Goal: Feedback & Contribution: Submit feedback/report problem

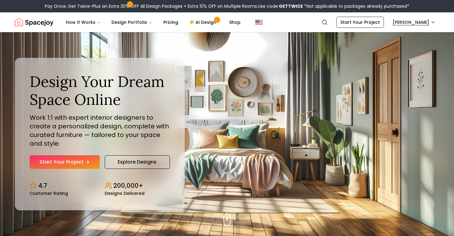
drag, startPoint x: 386, startPoint y: 55, endPoint x: 412, endPoint y: 23, distance: 40.8
click at [386, 55] on div "Design Your Dream Space Online Work 1:1 with expert interior designers to creat…" at bounding box center [227, 133] width 454 height 203
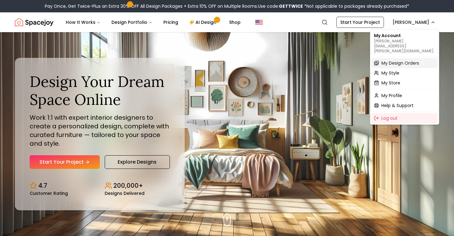
click at [400, 60] on span "My Design Orders" at bounding box center [400, 63] width 38 height 6
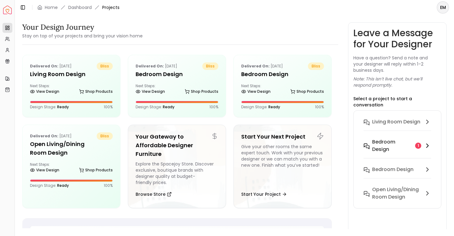
click at [376, 138] on h6 "Bedroom design" at bounding box center [392, 145] width 41 height 15
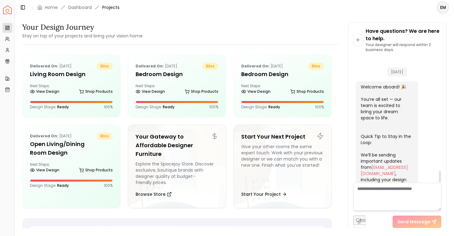
scroll to position [1242, 0]
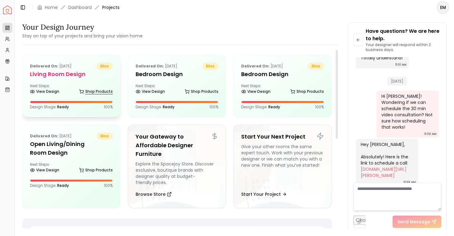
click at [107, 87] on link "Shop Products" at bounding box center [96, 91] width 34 height 9
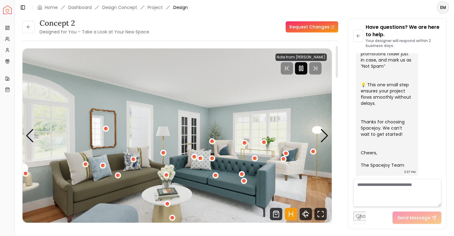
click at [301, 71] on icon "Pause" at bounding box center [300, 68] width 7 height 7
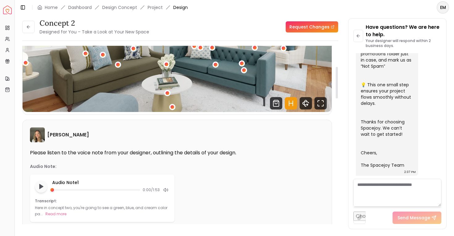
scroll to position [157, 0]
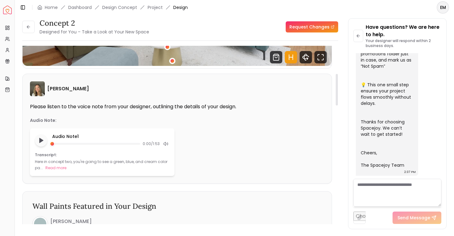
click at [56, 162] on p "Here in concept two, you're going to see a green, blue, and cream color pa..." at bounding box center [101, 164] width 132 height 11
click at [56, 166] on button "Read more" at bounding box center [55, 168] width 21 height 6
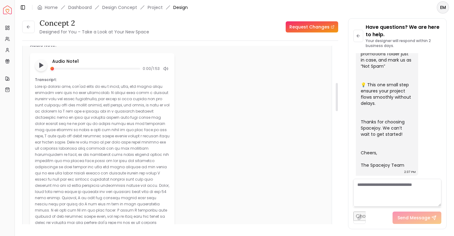
scroll to position [233, 0]
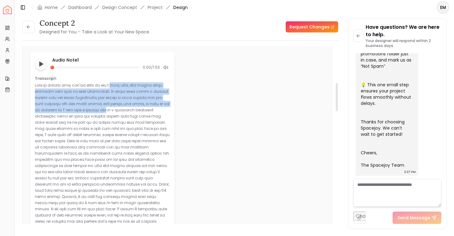
drag, startPoint x: 111, startPoint y: 85, endPoint x: 86, endPoint y: 111, distance: 36.2
click at [86, 111] on p at bounding box center [102, 155] width 135 height 147
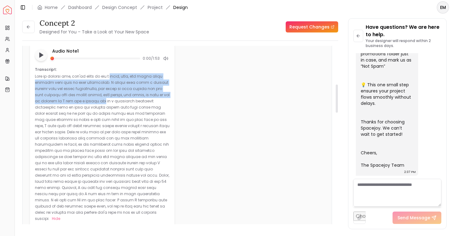
scroll to position [244, 0]
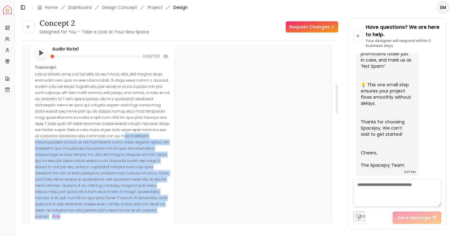
drag, startPoint x: 149, startPoint y: 201, endPoint x: 32, endPoint y: 133, distance: 134.7
click at [32, 133] on div "Audio Note 1 0:00 / 1:53 Transcript: Hide" at bounding box center [102, 132] width 145 height 183
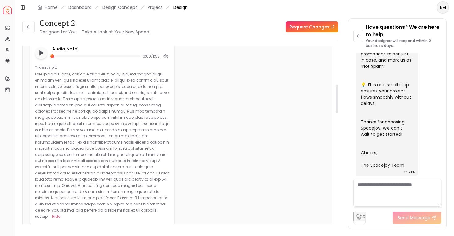
click at [98, 129] on p at bounding box center [102, 144] width 135 height 147
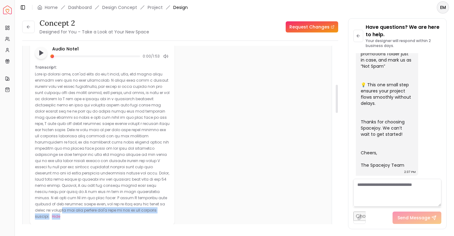
drag, startPoint x: 124, startPoint y: 197, endPoint x: 36, endPoint y: 212, distance: 89.3
click at [36, 212] on div "Sarah Nelson Please listen to the voice note from your designer, outlining the …" at bounding box center [177, 108] width 309 height 245
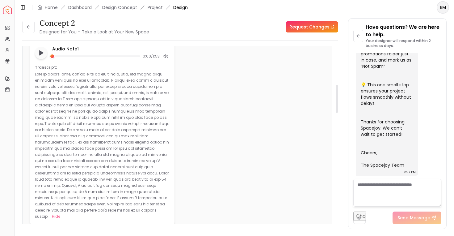
click at [50, 185] on p at bounding box center [102, 144] width 135 height 147
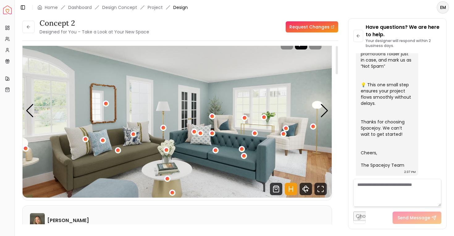
scroll to position [0, 0]
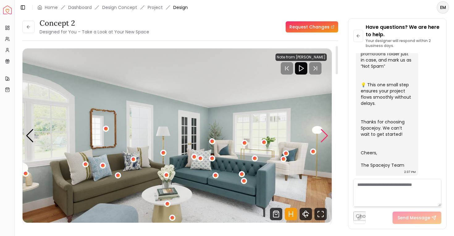
click at [323, 134] on div "Next slide" at bounding box center [324, 136] width 8 height 14
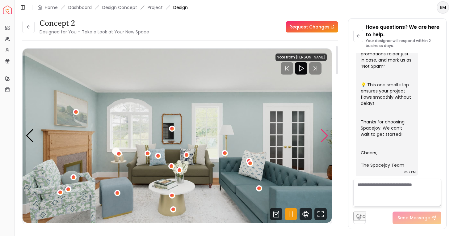
click at [323, 134] on div "Next slide" at bounding box center [324, 136] width 8 height 14
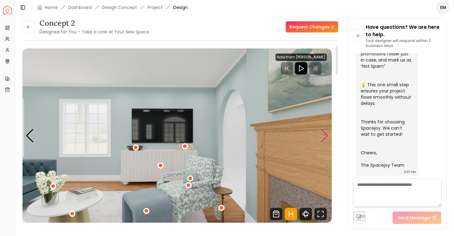
click at [323, 134] on div "Next slide" at bounding box center [324, 136] width 8 height 14
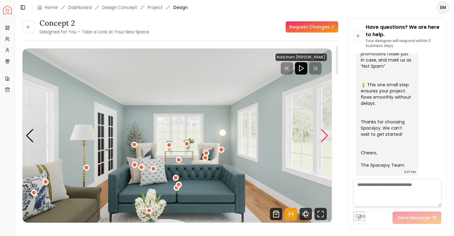
click at [323, 134] on div "Next slide" at bounding box center [324, 136] width 8 height 14
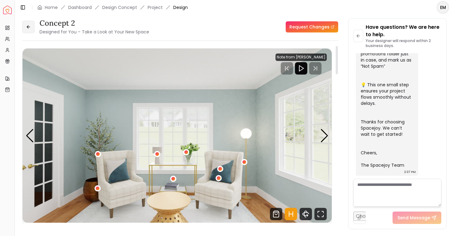
click at [23, 28] on button at bounding box center [28, 27] width 12 height 12
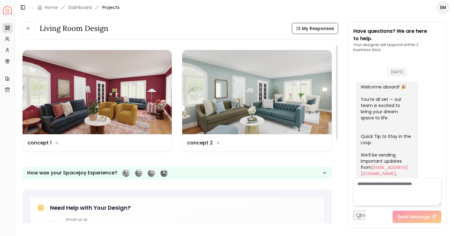
scroll to position [244, 0]
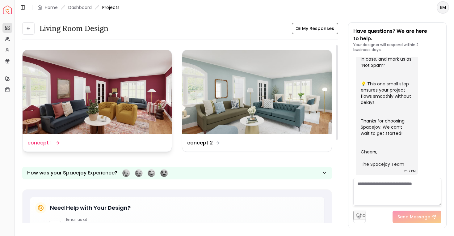
click at [91, 103] on img at bounding box center [97, 92] width 149 height 84
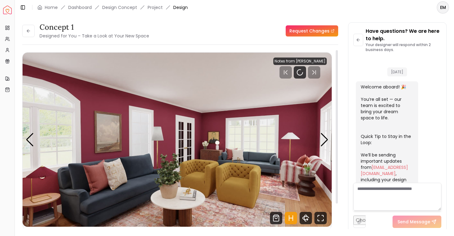
scroll to position [239, 0]
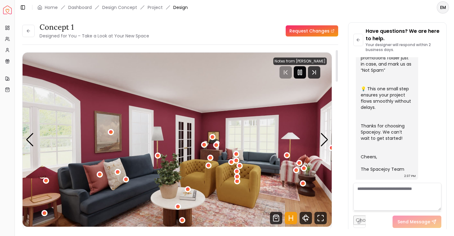
click at [304, 70] on icon "Pause" at bounding box center [299, 72] width 7 height 7
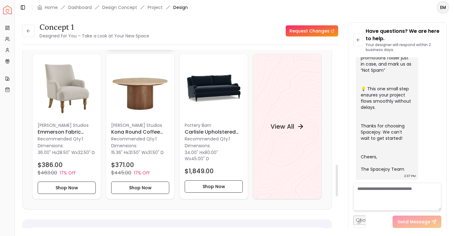
scroll to position [637, 0]
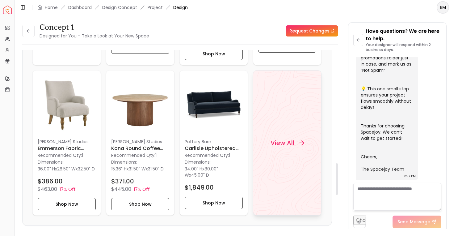
click at [285, 129] on div "View All" at bounding box center [287, 142] width 69 height 145
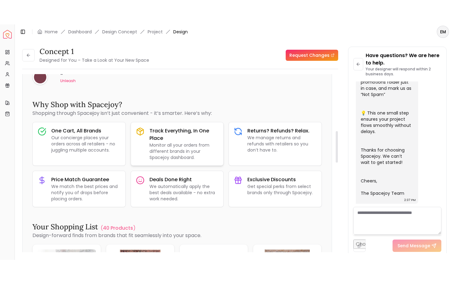
scroll to position [0, 0]
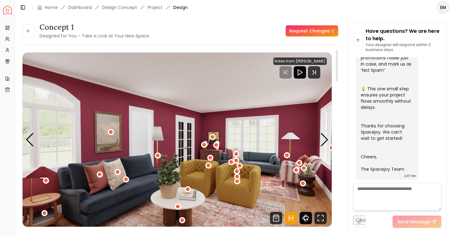
click at [304, 217] on icon "360 View" at bounding box center [305, 218] width 3 height 6
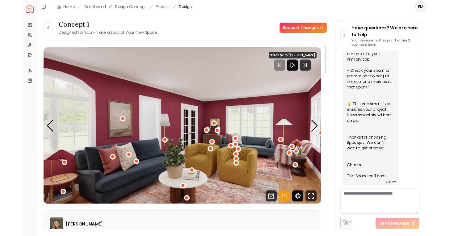
scroll to position [191, 0]
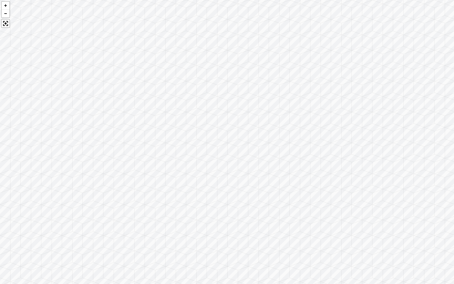
drag, startPoint x: 181, startPoint y: 113, endPoint x: 189, endPoint y: 159, distance: 47.0
click at [189, 159] on div at bounding box center [227, 142] width 454 height 284
drag, startPoint x: 224, startPoint y: 147, endPoint x: 57, endPoint y: 156, distance: 167.0
click at [57, 156] on div at bounding box center [227, 142] width 454 height 284
drag, startPoint x: 200, startPoint y: 129, endPoint x: 122, endPoint y: 124, distance: 78.3
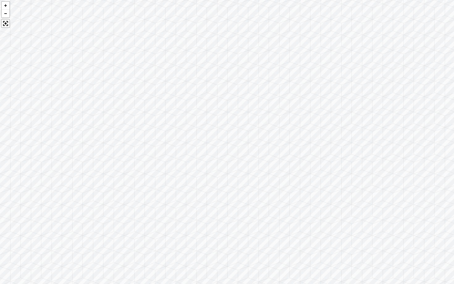
click at [122, 124] on div at bounding box center [227, 142] width 454 height 284
drag, startPoint x: 184, startPoint y: 140, endPoint x: 84, endPoint y: 107, distance: 105.2
click at [84, 107] on div at bounding box center [227, 142] width 454 height 284
drag, startPoint x: 283, startPoint y: 105, endPoint x: 134, endPoint y: 117, distance: 149.0
click at [134, 117] on div at bounding box center [227, 142] width 454 height 284
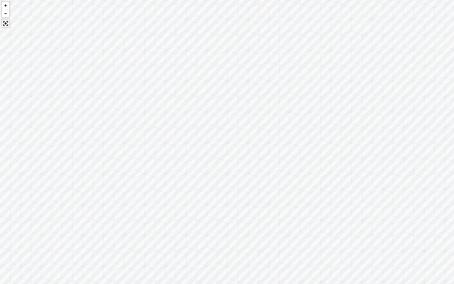
drag, startPoint x: 272, startPoint y: 103, endPoint x: 62, endPoint y: 98, distance: 210.0
click at [62, 98] on div at bounding box center [227, 142] width 454 height 284
drag, startPoint x: 269, startPoint y: 89, endPoint x: 1, endPoint y: 115, distance: 269.2
click at [0, 115] on div at bounding box center [227, 142] width 454 height 284
drag, startPoint x: 199, startPoint y: 118, endPoint x: 41, endPoint y: 120, distance: 158.7
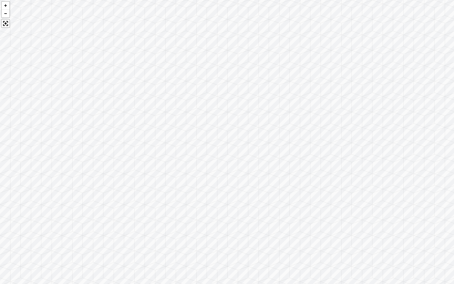
click at [41, 120] on div at bounding box center [227, 142] width 454 height 284
drag, startPoint x: 258, startPoint y: 125, endPoint x: 2, endPoint y: 148, distance: 257.2
click at [0, 148] on div at bounding box center [227, 142] width 454 height 284
drag, startPoint x: 203, startPoint y: 150, endPoint x: 0, endPoint y: 87, distance: 212.7
click at [0, 87] on div at bounding box center [227, 142] width 454 height 284
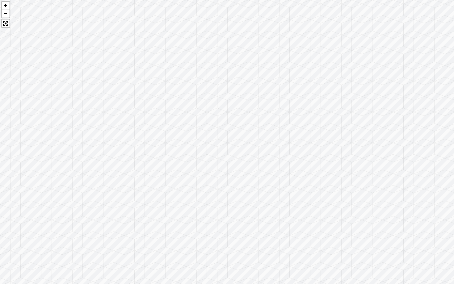
drag, startPoint x: 213, startPoint y: 96, endPoint x: 0, endPoint y: 103, distance: 213.2
click at [0, 103] on div at bounding box center [227, 142] width 454 height 284
drag, startPoint x: 236, startPoint y: 111, endPoint x: 2, endPoint y: 83, distance: 235.4
click at [0, 83] on div at bounding box center [227, 142] width 454 height 284
drag, startPoint x: 266, startPoint y: 125, endPoint x: 152, endPoint y: 131, distance: 114.1
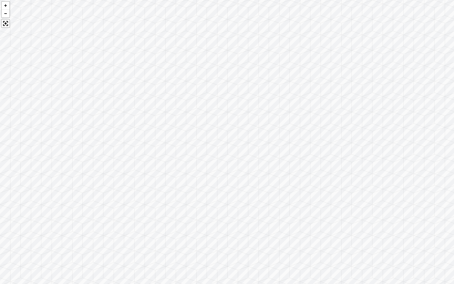
click at [152, 131] on div at bounding box center [227, 142] width 454 height 284
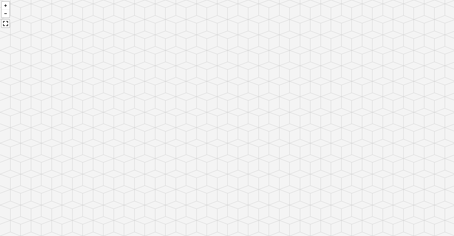
scroll to position [239, 0]
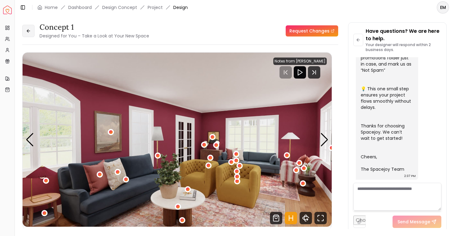
click at [33, 32] on button at bounding box center [28, 31] width 12 height 12
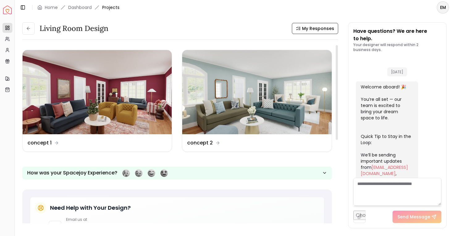
scroll to position [244, 0]
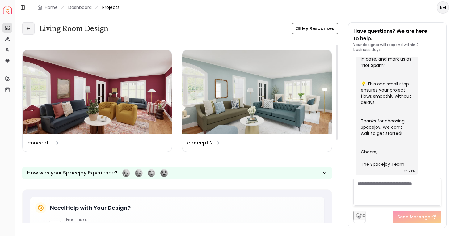
click at [31, 30] on button at bounding box center [28, 28] width 12 height 12
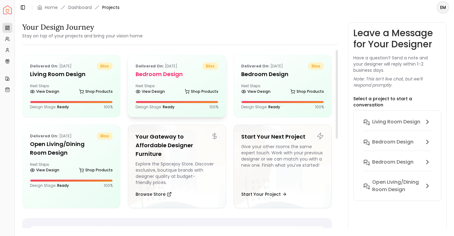
click at [186, 73] on h5 "Bedroom design" at bounding box center [177, 74] width 83 height 9
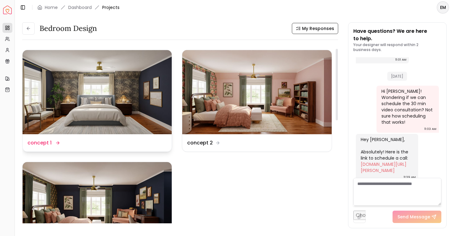
scroll to position [86, 0]
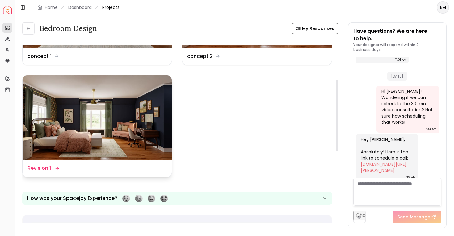
click at [135, 107] on img at bounding box center [97, 117] width 149 height 84
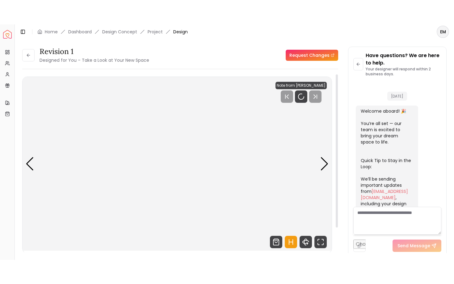
scroll to position [1242, 0]
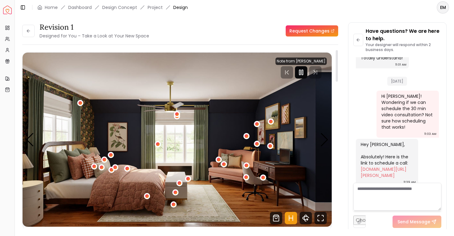
click at [303, 72] on rect "Pause" at bounding box center [302, 72] width 1 height 5
click at [307, 217] on icon "360 View" at bounding box center [306, 218] width 12 height 12
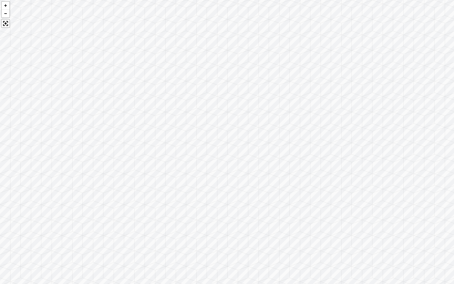
drag, startPoint x: 353, startPoint y: 198, endPoint x: 216, endPoint y: 183, distance: 137.3
click at [216, 183] on div at bounding box center [227, 142] width 454 height 284
drag, startPoint x: 222, startPoint y: 145, endPoint x: 151, endPoint y: 169, distance: 75.0
click at [151, 169] on div at bounding box center [227, 142] width 454 height 284
drag, startPoint x: 251, startPoint y: 135, endPoint x: 121, endPoint y: 109, distance: 132.3
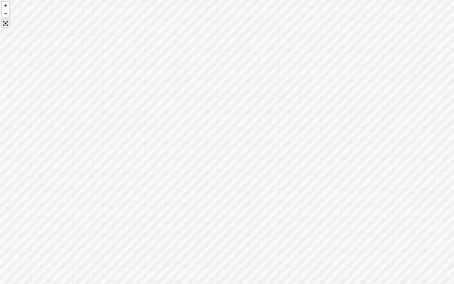
click at [121, 109] on div at bounding box center [227, 142] width 454 height 284
drag, startPoint x: 212, startPoint y: 105, endPoint x: 166, endPoint y: 101, distance: 46.5
click at [166, 101] on div at bounding box center [227, 142] width 454 height 284
click at [115, 88] on div at bounding box center [227, 142] width 454 height 284
drag, startPoint x: 230, startPoint y: 92, endPoint x: 164, endPoint y: 89, distance: 66.4
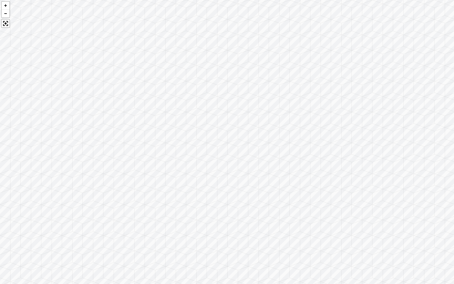
click at [143, 77] on div at bounding box center [227, 142] width 454 height 284
drag, startPoint x: 214, startPoint y: 80, endPoint x: 48, endPoint y: 49, distance: 169.0
click at [48, 49] on div at bounding box center [227, 142] width 454 height 284
drag, startPoint x: 223, startPoint y: 62, endPoint x: 19, endPoint y: 60, distance: 203.8
click at [19, 60] on div at bounding box center [227, 142] width 454 height 284
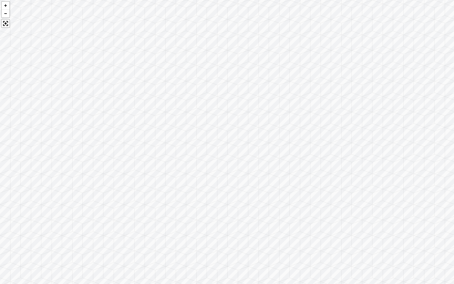
drag, startPoint x: 192, startPoint y: 60, endPoint x: 20, endPoint y: 83, distance: 173.6
click at [20, 83] on div at bounding box center [227, 142] width 454 height 284
drag, startPoint x: 219, startPoint y: 87, endPoint x: 0, endPoint y: 127, distance: 222.3
click at [0, 127] on div at bounding box center [227, 142] width 454 height 284
drag, startPoint x: 187, startPoint y: 134, endPoint x: 87, endPoint y: 72, distance: 117.9
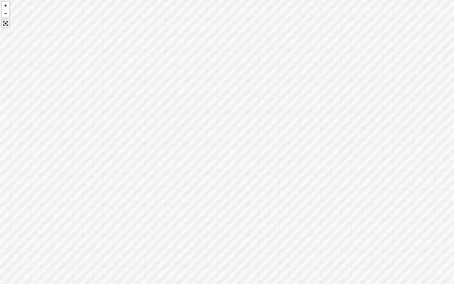
click at [87, 72] on div at bounding box center [227, 142] width 454 height 284
drag, startPoint x: 87, startPoint y: 72, endPoint x: 4, endPoint y: 50, distance: 85.9
click at [4, 50] on div at bounding box center [227, 142] width 454 height 284
drag, startPoint x: 253, startPoint y: 87, endPoint x: 290, endPoint y: 108, distance: 42.6
click at [290, 108] on div at bounding box center [227, 142] width 454 height 284
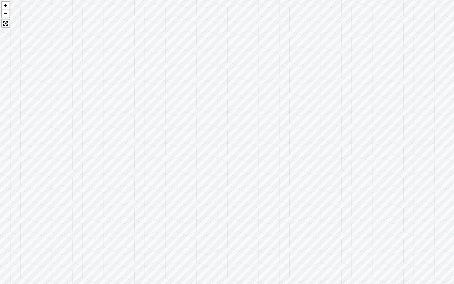
drag, startPoint x: 301, startPoint y: 96, endPoint x: 453, endPoint y: 68, distance: 155.2
click at [454, 68] on div at bounding box center [227, 142] width 454 height 284
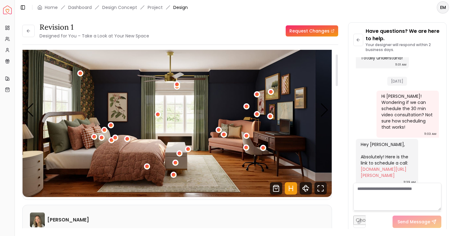
scroll to position [6, 0]
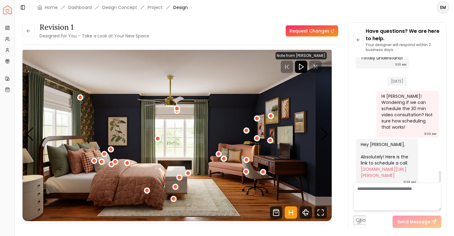
click at [411, 150] on div "Hey Emily, Absolutely! Here is the link to schedule a call: calendly.com/sarah-…" at bounding box center [386, 159] width 51 height 37
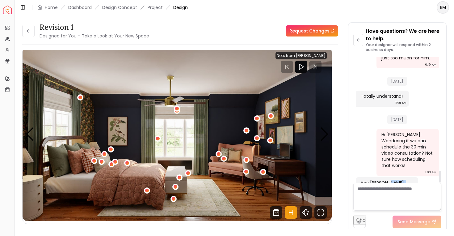
scroll to position [1242, 0]
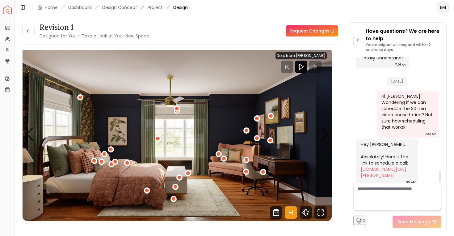
click at [410, 129] on div "Hi Sarah! Wondering if we can schedule the 30 min video consultation? Not sure …" at bounding box center [407, 113] width 62 height 47
click at [26, 30] on button at bounding box center [28, 31] width 12 height 12
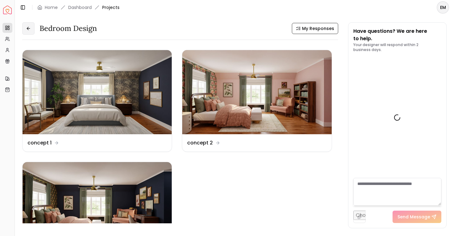
scroll to position [1247, 0]
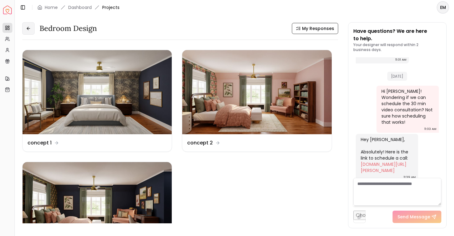
click at [31, 27] on button at bounding box center [28, 28] width 12 height 12
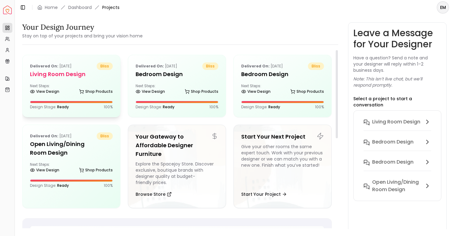
click at [86, 74] on h5 "Living Room design" at bounding box center [71, 74] width 83 height 9
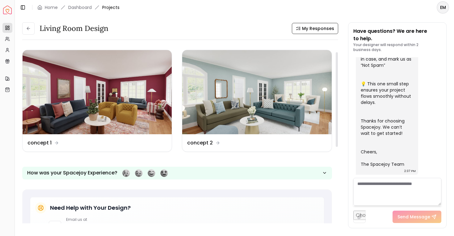
scroll to position [18, 0]
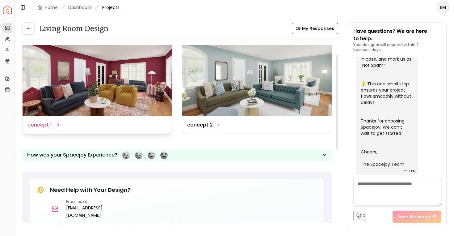
click at [86, 74] on img at bounding box center [97, 74] width 149 height 84
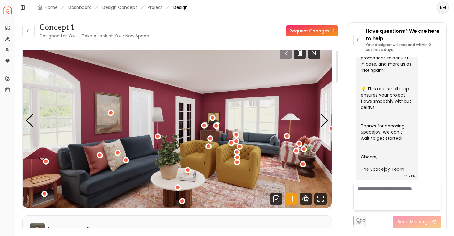
scroll to position [4, 0]
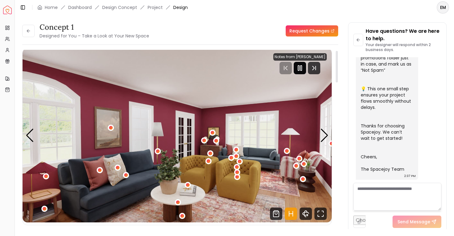
click at [303, 64] on div at bounding box center [300, 68] width 12 height 12
click at [319, 133] on img "1 / 6" at bounding box center [177, 135] width 309 height 174
click at [326, 132] on div "Next slide" at bounding box center [324, 135] width 8 height 14
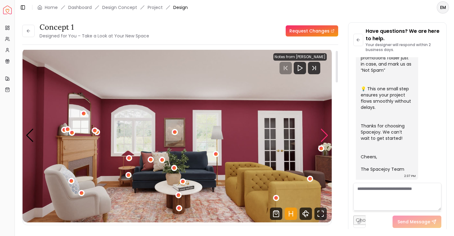
click at [326, 132] on div "Next slide" at bounding box center [324, 135] width 8 height 14
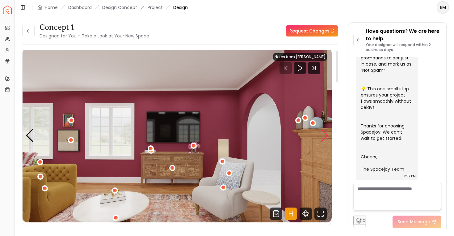
click at [326, 132] on div "Next slide" at bounding box center [324, 135] width 8 height 14
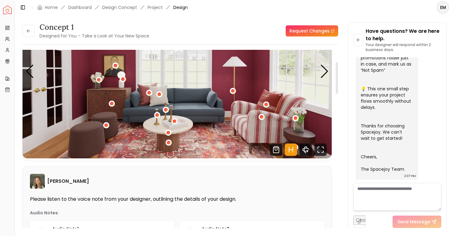
scroll to position [135, 0]
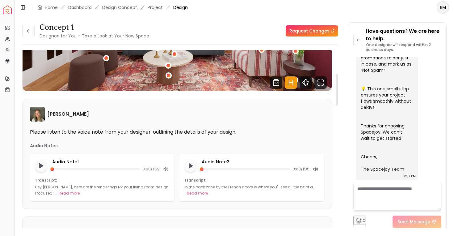
click at [325, 33] on link "Request Changes" at bounding box center [312, 30] width 52 height 11
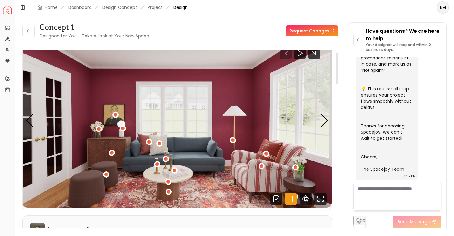
scroll to position [28, 0]
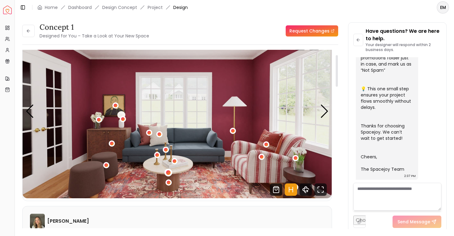
click at [168, 172] on div "4 / 6" at bounding box center [168, 172] width 5 height 5
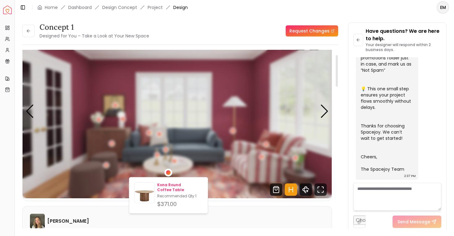
click at [167, 189] on p "Kona Round Coffee Table" at bounding box center [179, 187] width 45 height 10
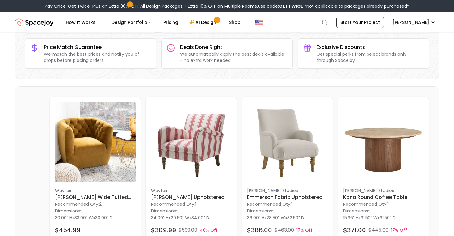
scroll to position [163, 0]
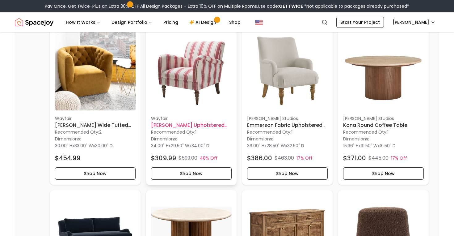
click at [178, 125] on h6 "[PERSON_NAME] Upholstered Armchair" at bounding box center [191, 124] width 81 height 7
click at [95, 102] on img at bounding box center [95, 70] width 81 height 81
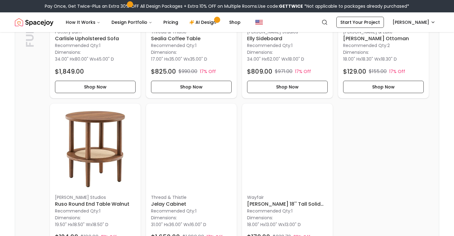
scroll to position [468, 0]
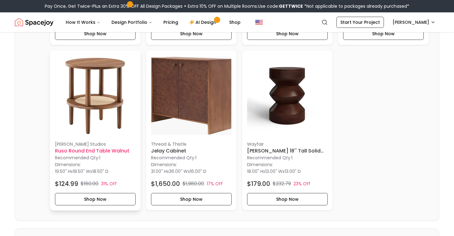
click at [100, 118] on img at bounding box center [95, 95] width 81 height 81
click at [313, 98] on img at bounding box center [287, 95] width 81 height 81
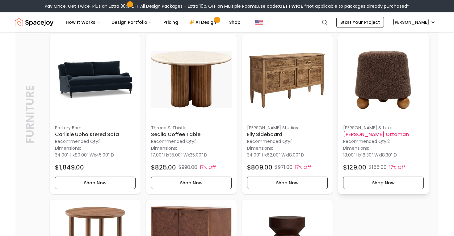
click at [348, 98] on img at bounding box center [383, 79] width 81 height 81
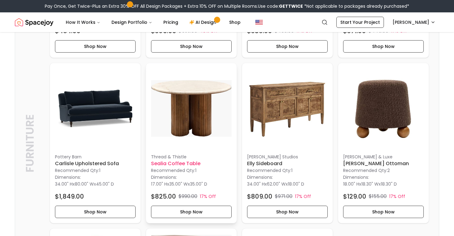
scroll to position [292, 0]
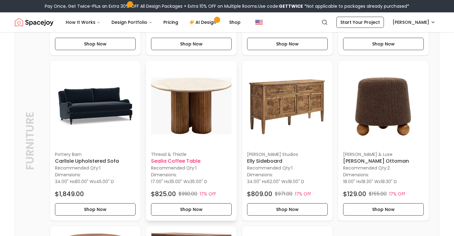
click at [172, 89] on img at bounding box center [191, 105] width 81 height 81
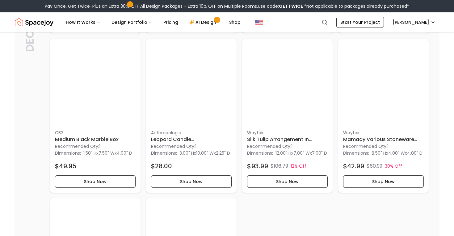
scroll to position [1736, 0]
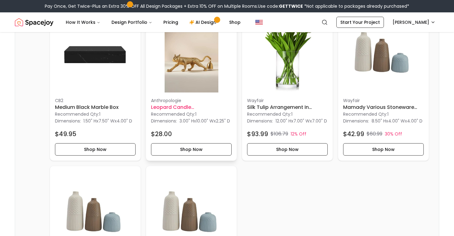
click at [187, 76] on img at bounding box center [191, 52] width 81 height 81
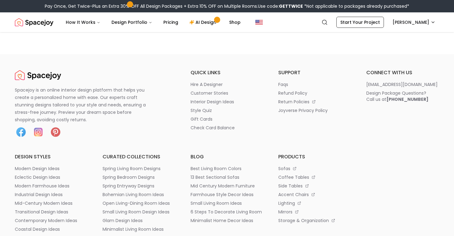
scroll to position [2517, 0]
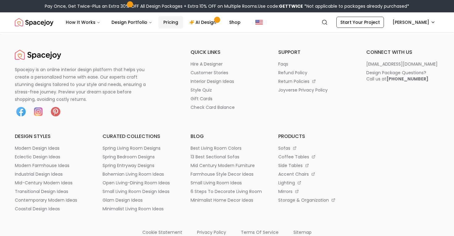
click at [161, 25] on link "Pricing" at bounding box center [170, 22] width 25 height 12
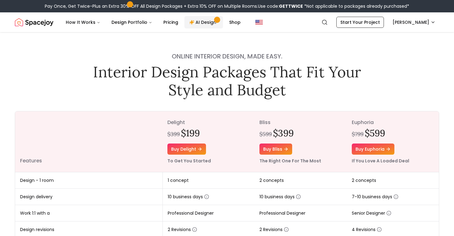
click at [201, 25] on link "AI Design" at bounding box center [203, 22] width 39 height 12
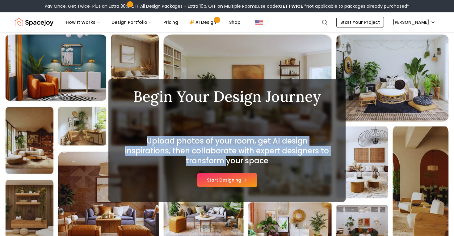
drag, startPoint x: 182, startPoint y: 123, endPoint x: 176, endPoint y: 161, distance: 39.4
click at [176, 161] on div "Begin Your Design Journey Modern Upload photos of your room, get AI design insp…" at bounding box center [226, 138] width 207 height 98
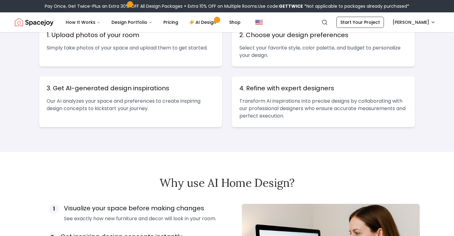
scroll to position [230, 0]
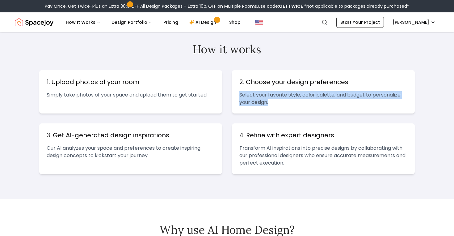
drag, startPoint x: 272, startPoint y: 104, endPoint x: 252, endPoint y: 82, distance: 29.5
click at [252, 82] on div "2. Choose your design preferences Select your favorite style, color palette, an…" at bounding box center [323, 91] width 183 height 43
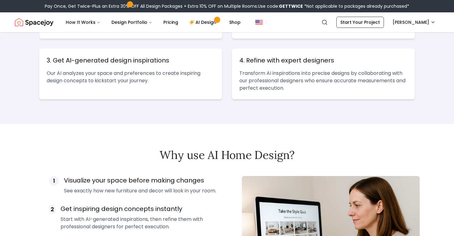
scroll to position [342, 0]
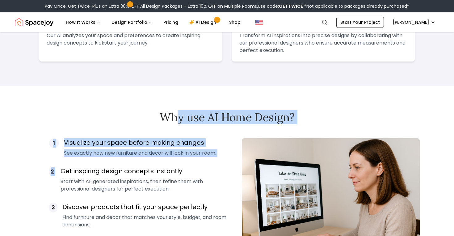
drag, startPoint x: 174, startPoint y: 117, endPoint x: 170, endPoint y: 159, distance: 42.2
click at [170, 159] on div "Why use AI Home Design? 1 Visualize your space before making changes See exactl…" at bounding box center [227, 191] width 454 height 161
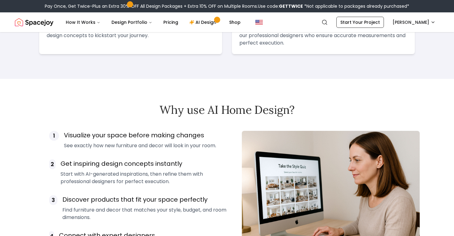
click at [170, 159] on h3 "Get inspiring design concepts instantly" at bounding box center [144, 163] width 166 height 9
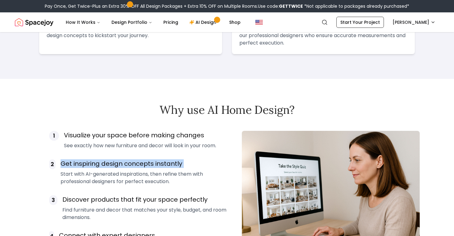
click at [170, 159] on h3 "Get inspiring design concepts instantly" at bounding box center [144, 163] width 166 height 9
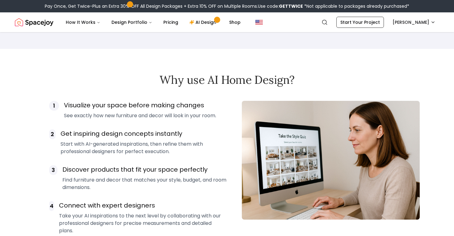
click at [166, 150] on p "Start with AI-generated inspirations, then refine them with professional design…" at bounding box center [144, 147] width 166 height 15
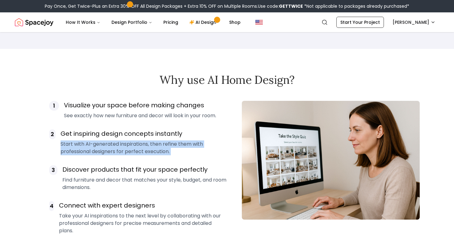
click at [166, 150] on p "Start with AI-generated inspirations, then refine them with professional design…" at bounding box center [144, 147] width 166 height 15
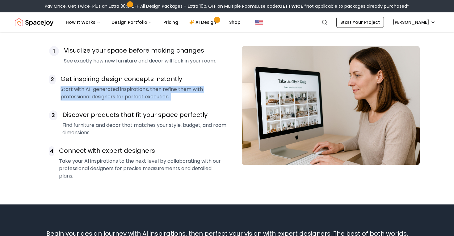
scroll to position [486, 0]
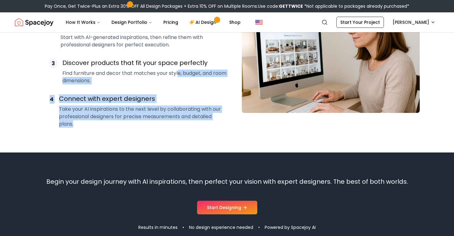
drag, startPoint x: 178, startPoint y: 138, endPoint x: 178, endPoint y: 74, distance: 64.2
click at [178, 74] on section "Why use AI Home Design? 1 Visualize your space before making changes See exactl…" at bounding box center [227, 47] width 454 height 210
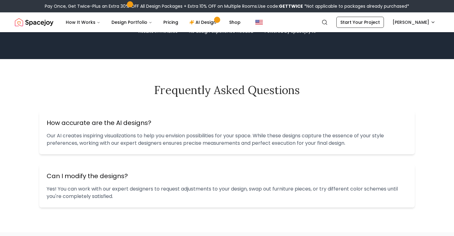
scroll to position [688, 0]
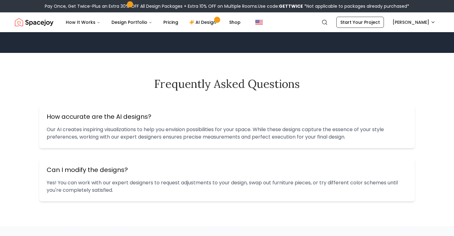
click at [134, 118] on h3 "How accurate are the AI designs?" at bounding box center [227, 116] width 361 height 9
click at [143, 134] on p "Our AI creates inspiring visualizations to help you envision possibilities for …" at bounding box center [227, 133] width 361 height 15
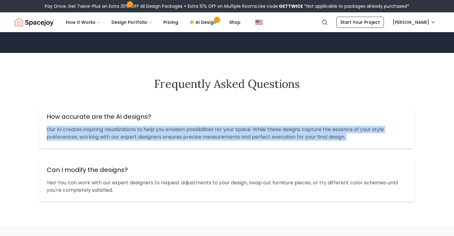
click at [143, 134] on p "Our AI creates inspiring visualizations to help you envision possibilities for …" at bounding box center [227, 133] width 361 height 15
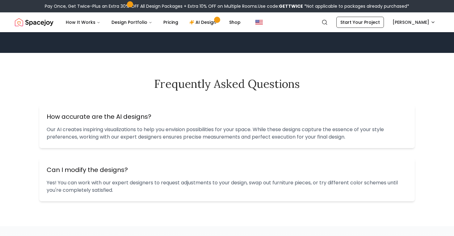
click at [126, 170] on h3 "Can I modify the designs?" at bounding box center [227, 169] width 361 height 9
click at [126, 176] on div "Can I modify the designs? Yes! You can work with our expert designers to reques…" at bounding box center [226, 179] width 375 height 43
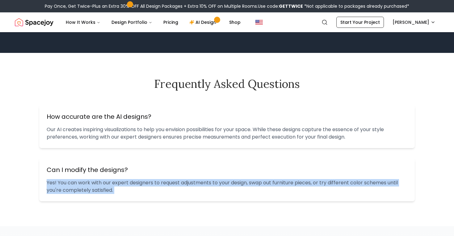
click at [126, 176] on div "Can I modify the designs? Yes! You can work with our expert designers to reques…" at bounding box center [226, 179] width 375 height 43
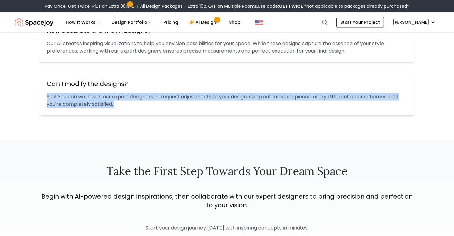
scroll to position [782, 0]
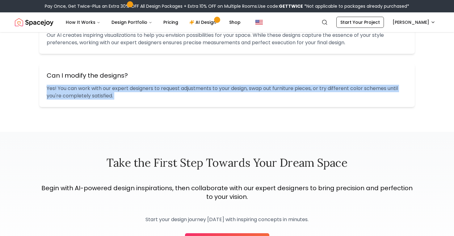
click at [140, 121] on section "Frequently Asked Questions How accurate are the AI designs? Our AI creates insp…" at bounding box center [227, 45] width 454 height 173
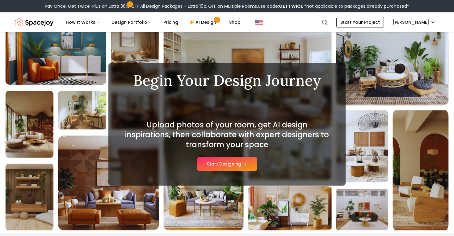
scroll to position [0, 0]
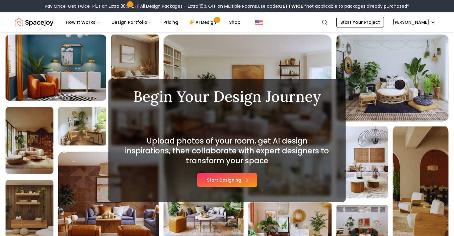
click at [224, 176] on button "Start Designing" at bounding box center [227, 180] width 60 height 14
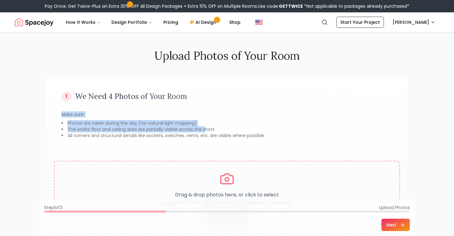
drag, startPoint x: 188, startPoint y: 109, endPoint x: 205, endPoint y: 131, distance: 27.5
click at [205, 131] on div "1 We Need 4 Photos of Your Room Make sure: Photos are taken during the day (for…" at bounding box center [227, 115] width 346 height 62
click at [205, 131] on li "The entire floor and ceiling area are partially visible across the shots" at bounding box center [226, 129] width 331 height 6
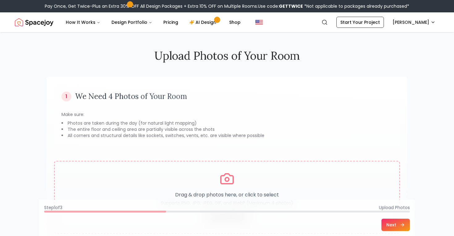
click at [383, 231] on footer "Step 1 of 3 Upload Photos Next" at bounding box center [226, 217] width 375 height 36
click at [392, 226] on button "Next" at bounding box center [395, 224] width 28 height 12
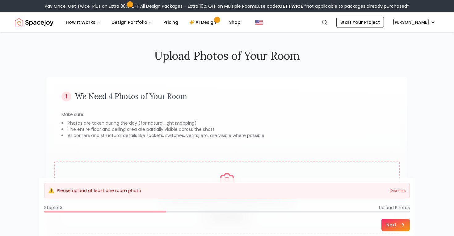
click at [200, 31] on nav "Spacejoy Search EM How It Works Design Portfolio Pricing AI Design Shop Search …" at bounding box center [227, 22] width 424 height 20
click at [200, 21] on link "AI Design" at bounding box center [203, 22] width 39 height 12
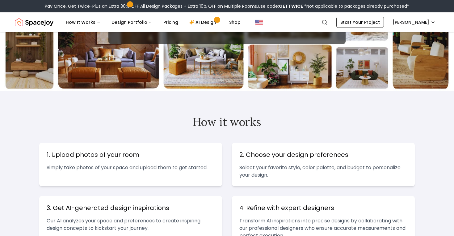
scroll to position [283, 0]
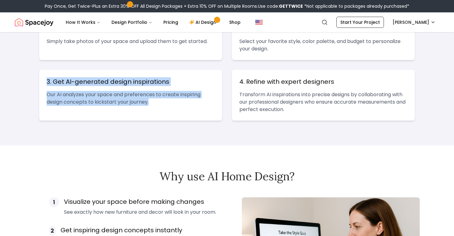
drag, startPoint x: 194, startPoint y: 103, endPoint x: 203, endPoint y: 65, distance: 39.5
click at [203, 65] on div "1. Upload photos of your room Simply take photos of your space and upload them …" at bounding box center [226, 69] width 375 height 104
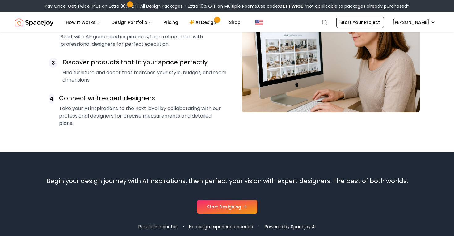
scroll to position [488, 0]
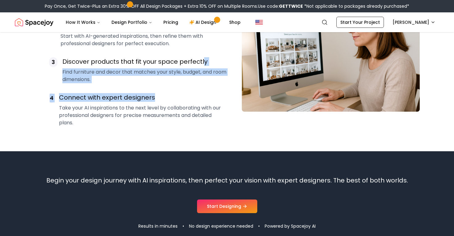
drag, startPoint x: 203, startPoint y: 65, endPoint x: 190, endPoint y: 98, distance: 35.6
click at [190, 98] on div "1 Visualize your space before making changes See exactly how new furniture and …" at bounding box center [138, 59] width 178 height 133
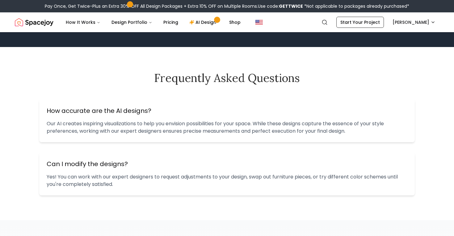
scroll to position [696, 0]
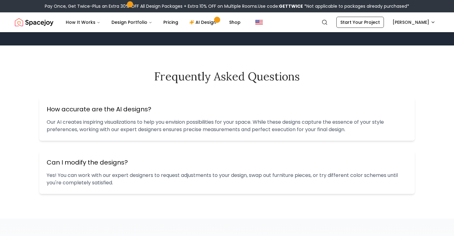
click at [174, 122] on p "Our AI creates inspiring visualizations to help you envision possibilities for …" at bounding box center [227, 125] width 361 height 15
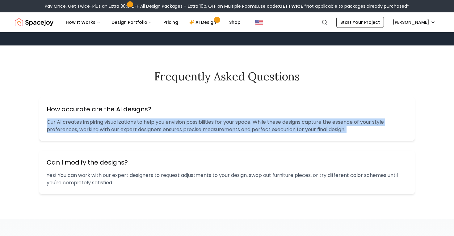
click at [174, 122] on p "Our AI creates inspiring visualizations to help you envision possibilities for …" at bounding box center [227, 125] width 361 height 15
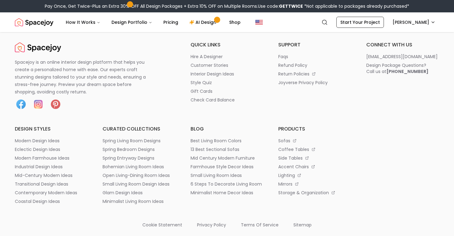
scroll to position [1088, 0]
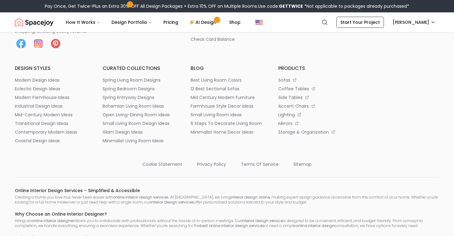
click at [178, 149] on div "Spacejoy is an online interior design platform that helps you create a personal…" at bounding box center [227, 187] width 454 height 413
click at [219, 79] on p "best living room colors" at bounding box center [216, 80] width 51 height 6
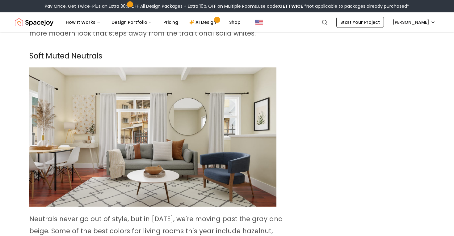
scroll to position [836, 0]
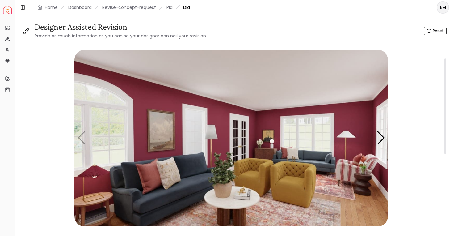
scroll to position [126, 0]
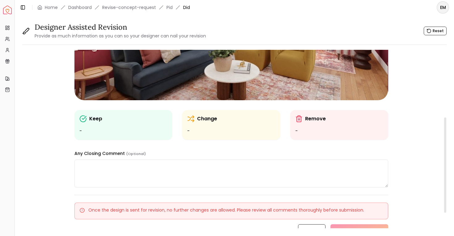
click at [237, 175] on textarea at bounding box center [230, 173] width 313 height 28
paste textarea "**********"
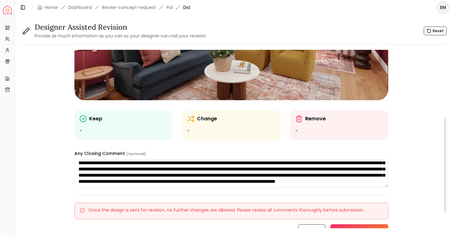
paste textarea "**********"
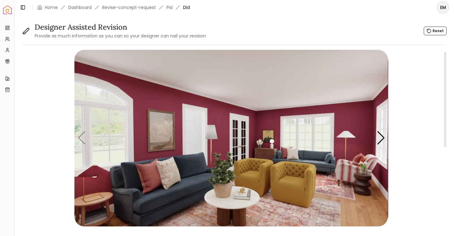
scroll to position [54, 0]
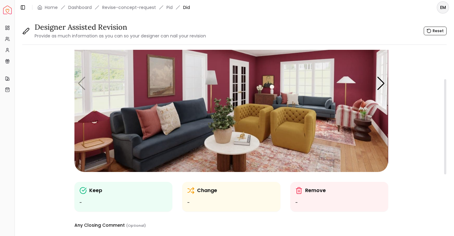
type textarea "**********"
click at [120, 196] on div "Keep -" at bounding box center [123, 196] width 88 height 20
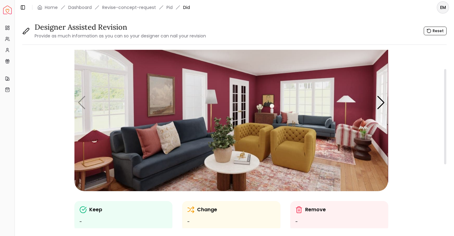
scroll to position [35, 0]
click at [216, 215] on div "Change -" at bounding box center [231, 216] width 88 height 20
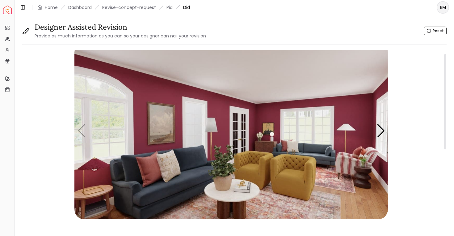
scroll to position [7, 0]
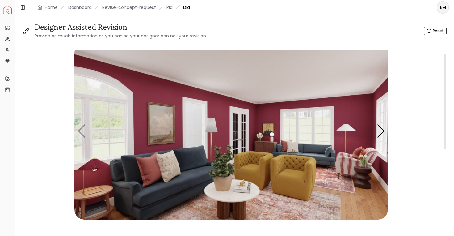
click at [301, 208] on img "1 / 6" at bounding box center [230, 131] width 313 height 176
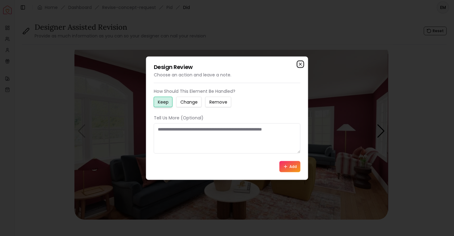
click at [300, 62] on icon "button" at bounding box center [300, 63] width 5 height 5
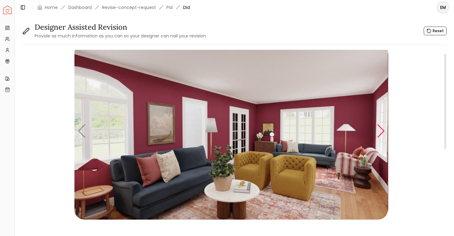
click at [385, 134] on div "Next slide" at bounding box center [381, 131] width 8 height 14
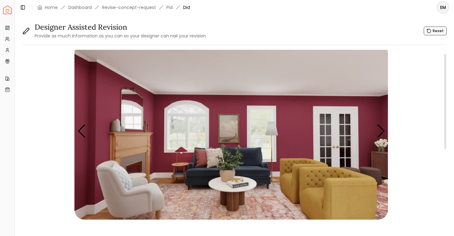
click at [277, 209] on img "2 / 6" at bounding box center [230, 131] width 313 height 176
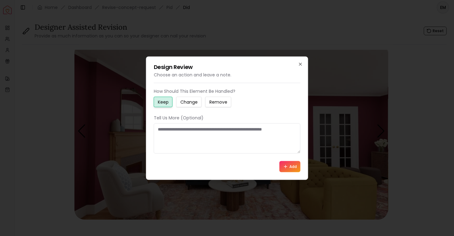
click at [186, 100] on small "Change" at bounding box center [188, 101] width 17 height 6
click at [204, 143] on textarea at bounding box center [227, 138] width 147 height 30
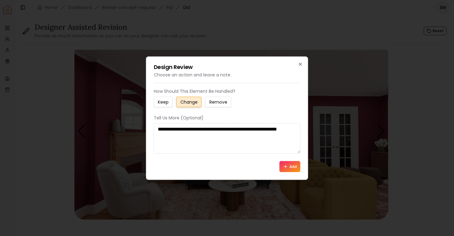
type textarea "**********"
click at [296, 167] on button "Add" at bounding box center [289, 166] width 21 height 11
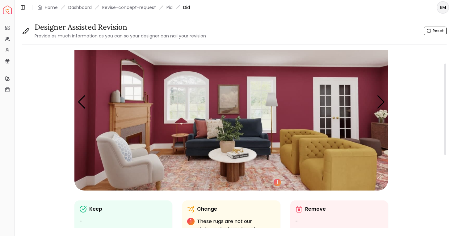
scroll to position [18, 0]
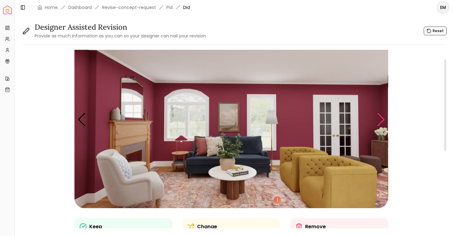
click at [378, 119] on div "Next slide" at bounding box center [381, 120] width 8 height 14
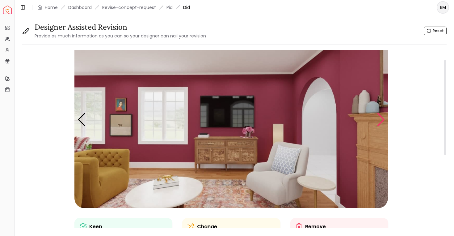
click at [383, 121] on div "Next slide" at bounding box center [381, 120] width 8 height 14
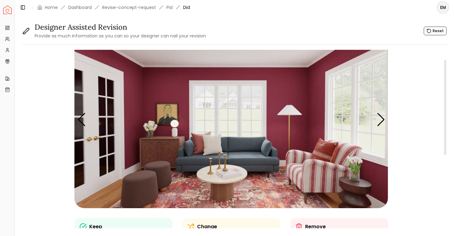
click at [158, 152] on img "4 / 6" at bounding box center [230, 119] width 313 height 176
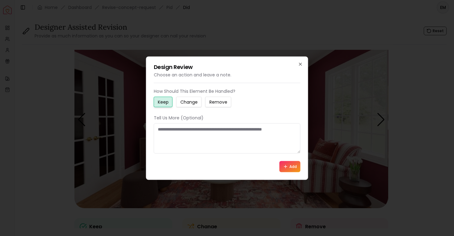
click at [249, 146] on textarea at bounding box center [227, 138] width 147 height 30
type textarea "*"
type textarea "**********"
click at [288, 167] on button "Add" at bounding box center [289, 166] width 21 height 11
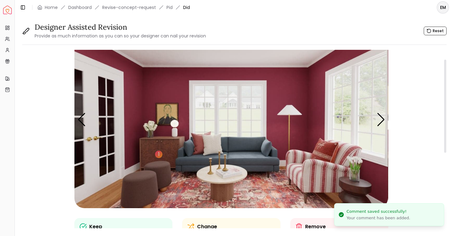
click at [227, 191] on img "4 / 6" at bounding box center [230, 119] width 313 height 176
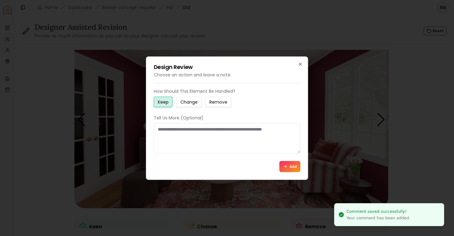
click at [241, 133] on textarea at bounding box center [227, 138] width 147 height 30
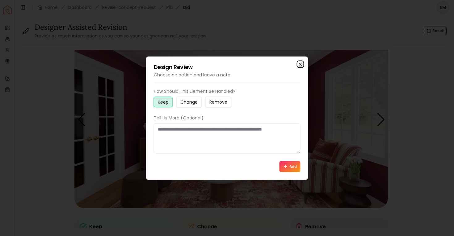
click at [298, 65] on icon "button" at bounding box center [300, 63] width 5 height 5
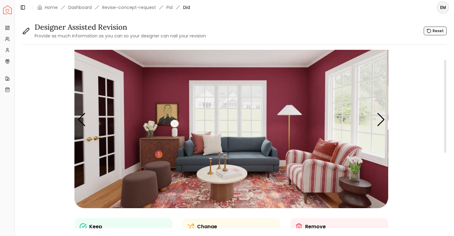
scroll to position [25, 0]
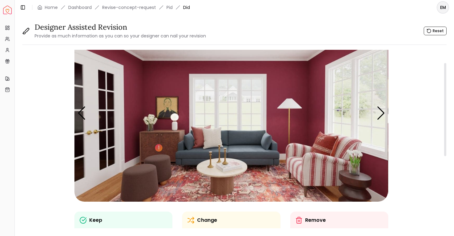
click at [350, 185] on img "4 / 6" at bounding box center [230, 113] width 313 height 176
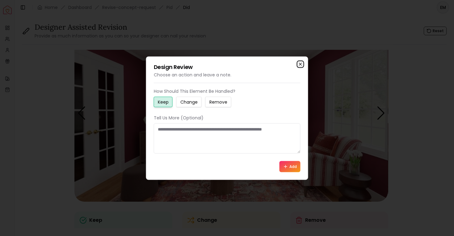
click at [300, 64] on icon "button" at bounding box center [300, 64] width 2 height 2
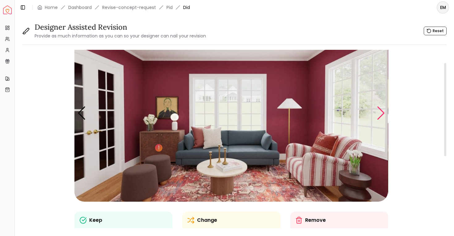
click at [378, 115] on div "Next slide" at bounding box center [381, 113] width 8 height 14
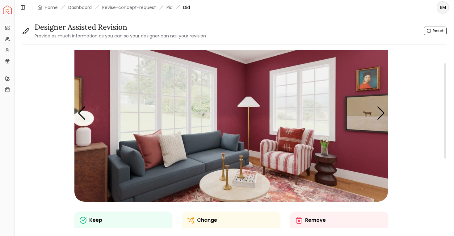
click at [325, 163] on img "5 / 6" at bounding box center [230, 113] width 313 height 176
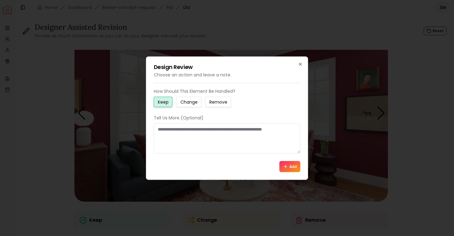
click at [304, 60] on div "Design Review Choose an action and leave a note. How Should This Element Be Han…" at bounding box center [227, 117] width 162 height 123
click at [300, 62] on icon "button" at bounding box center [300, 63] width 5 height 5
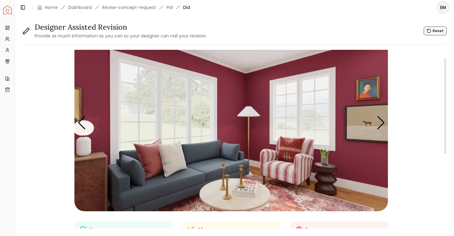
scroll to position [16, 0]
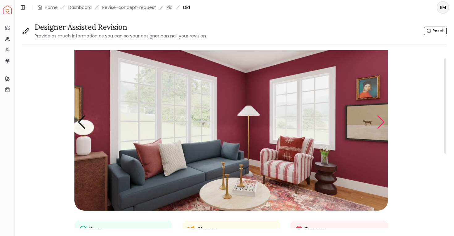
click at [381, 122] on div "Next slide" at bounding box center [381, 122] width 8 height 14
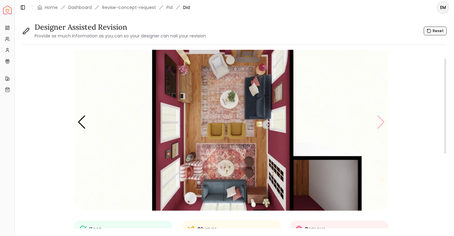
click at [381, 122] on img "6 / 6" at bounding box center [230, 122] width 313 height 176
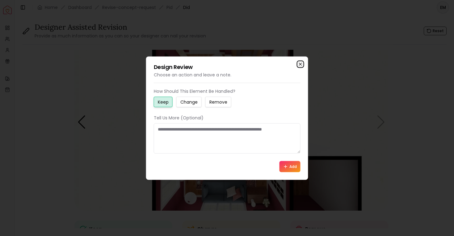
click at [302, 62] on icon "button" at bounding box center [300, 63] width 5 height 5
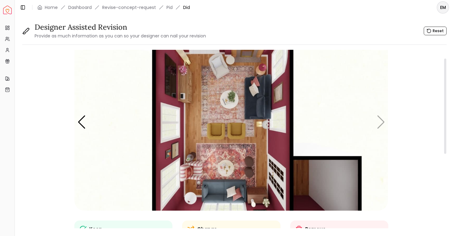
click at [381, 118] on img "6 / 6" at bounding box center [230, 122] width 313 height 176
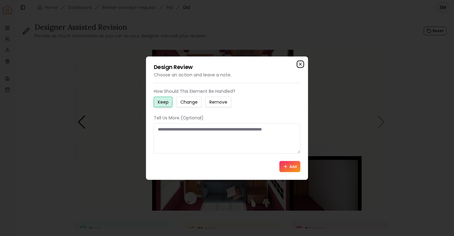
click at [301, 63] on icon "button" at bounding box center [300, 63] width 5 height 5
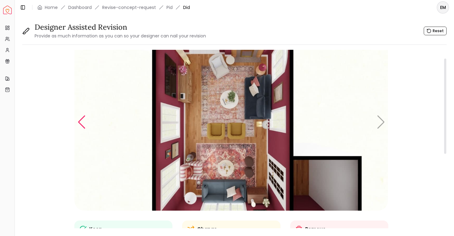
click at [82, 125] on div "Previous slide" at bounding box center [82, 122] width 8 height 14
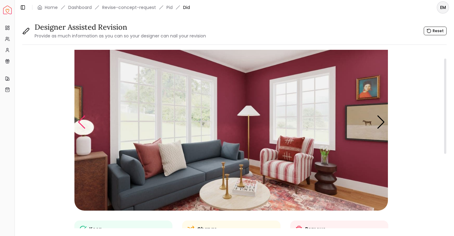
click at [82, 124] on div "Previous slide" at bounding box center [82, 122] width 8 height 14
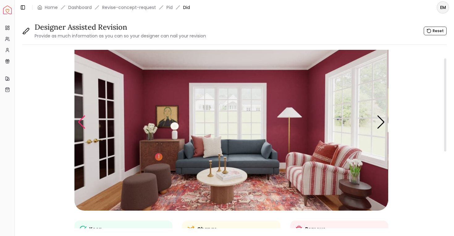
click at [82, 124] on div "Previous slide" at bounding box center [82, 122] width 8 height 14
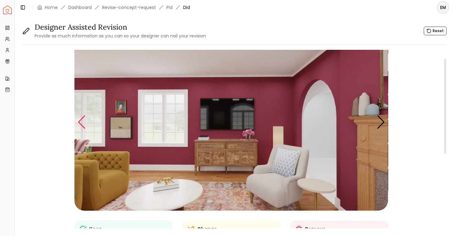
click at [82, 124] on div "Previous slide" at bounding box center [82, 122] width 8 height 14
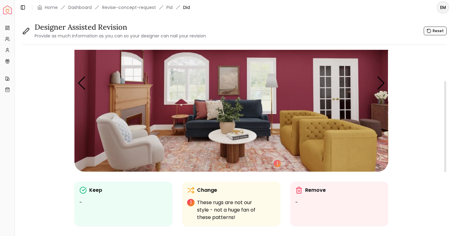
scroll to position [66, 0]
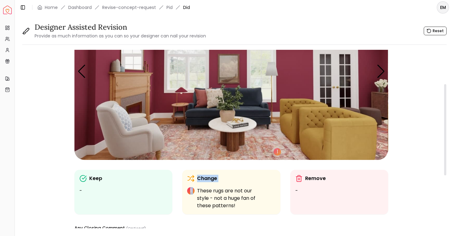
drag, startPoint x: 209, startPoint y: 186, endPoint x: 201, endPoint y: 210, distance: 25.9
click at [201, 210] on div "Change 1 These rugs are not our style - not a huge fan of these patterns!" at bounding box center [231, 192] width 98 height 44
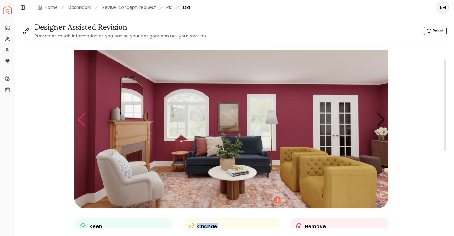
click at [80, 117] on div "Previous slide" at bounding box center [82, 120] width 8 height 14
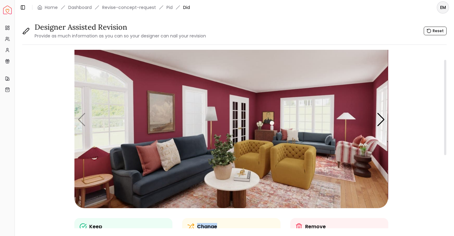
click at [80, 115] on img "1 / 6" at bounding box center [230, 119] width 313 height 176
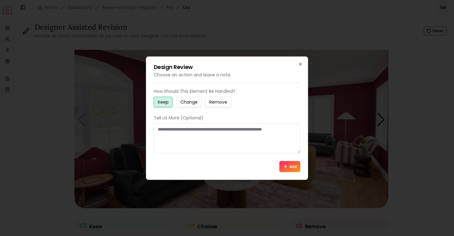
click at [303, 66] on div "Design Review Choose an action and leave a note. How Should This Element Be Han…" at bounding box center [227, 117] width 162 height 123
click at [302, 61] on div "Design Review Choose an action and leave a note. How Should This Element Be Han…" at bounding box center [227, 117] width 162 height 123
click at [300, 62] on icon "button" at bounding box center [300, 63] width 5 height 5
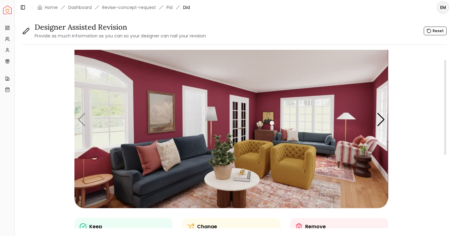
click at [90, 119] on img "1 / 6" at bounding box center [230, 119] width 313 height 176
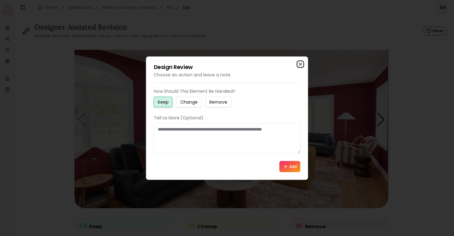
click at [300, 63] on icon "button" at bounding box center [300, 64] width 2 height 2
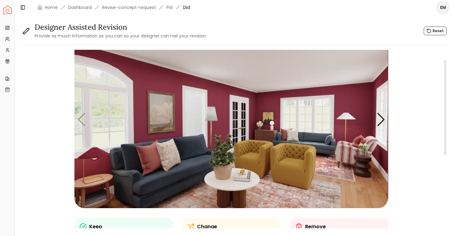
click at [82, 122] on img "1 / 6" at bounding box center [230, 119] width 313 height 176
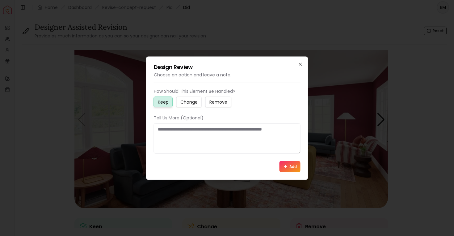
click at [297, 66] on h2 "Design Review" at bounding box center [227, 67] width 147 height 6
click at [301, 65] on icon "button" at bounding box center [300, 64] width 2 height 2
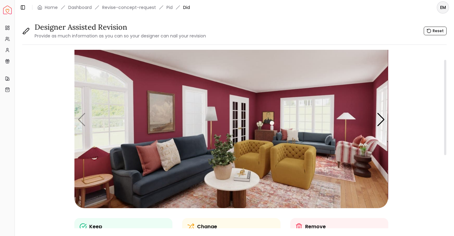
scroll to position [164, 0]
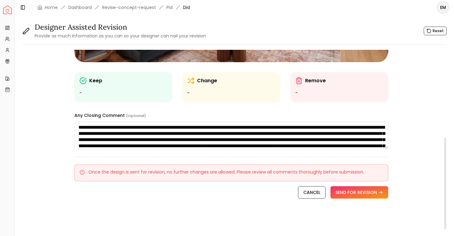
click at [199, 119] on div "**********" at bounding box center [230, 130] width 313 height 38
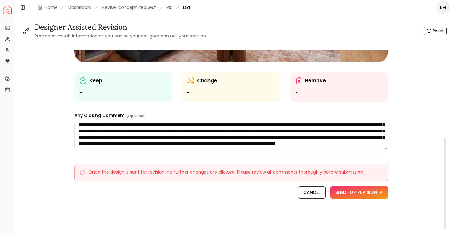
scroll to position [0, 0]
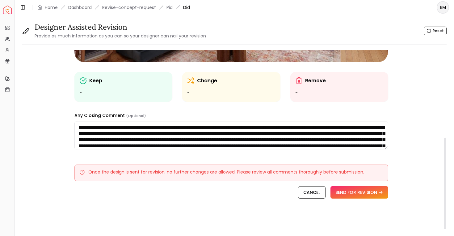
drag, startPoint x: 174, startPoint y: 130, endPoint x: 170, endPoint y: 131, distance: 4.4
click at [171, 129] on textarea "**********" at bounding box center [230, 135] width 313 height 28
click at [170, 132] on textarea "**********" at bounding box center [230, 135] width 313 height 28
drag, startPoint x: 82, startPoint y: 125, endPoint x: 228, endPoint y: 140, distance: 146.5
click at [228, 140] on textarea "**********" at bounding box center [230, 135] width 313 height 28
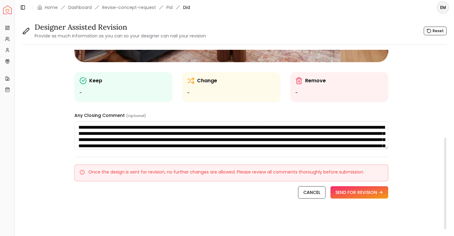
click at [228, 140] on textarea "**********" at bounding box center [230, 135] width 313 height 28
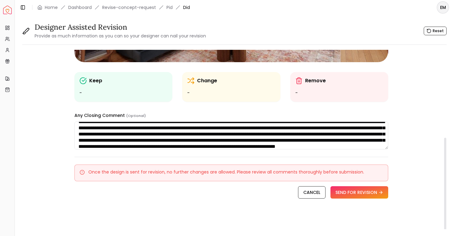
scroll to position [6, 0]
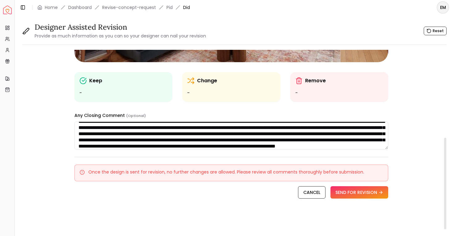
click at [228, 140] on textarea "**********" at bounding box center [230, 135] width 313 height 28
click at [340, 135] on textarea "**********" at bounding box center [230, 135] width 313 height 28
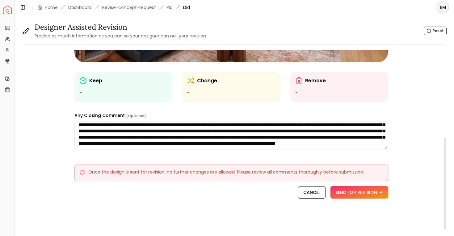
scroll to position [0, 0]
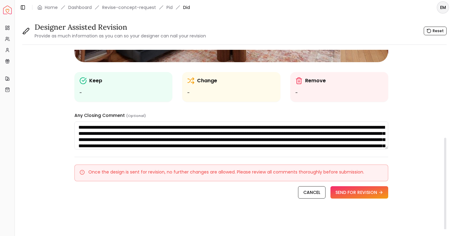
drag, startPoint x: 184, startPoint y: 145, endPoint x: 128, endPoint y: 125, distance: 60.3
click at [128, 125] on textarea "**********" at bounding box center [230, 135] width 313 height 28
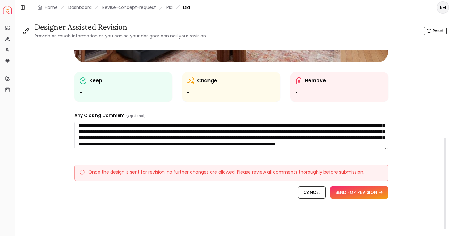
scroll to position [8, 0]
drag, startPoint x: 128, startPoint y: 125, endPoint x: 118, endPoint y: 141, distance: 19.1
click at [118, 141] on textarea "**********" at bounding box center [230, 135] width 313 height 28
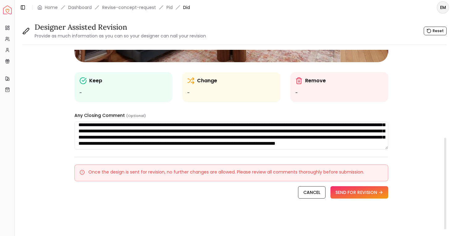
scroll to position [17, 0]
click at [109, 135] on textarea "**********" at bounding box center [230, 135] width 313 height 28
click at [112, 134] on textarea "**********" at bounding box center [230, 135] width 313 height 28
click at [111, 134] on textarea "**********" at bounding box center [230, 135] width 313 height 28
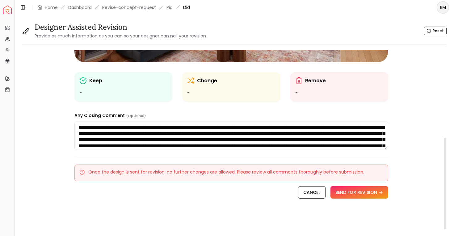
scroll to position [21, 0]
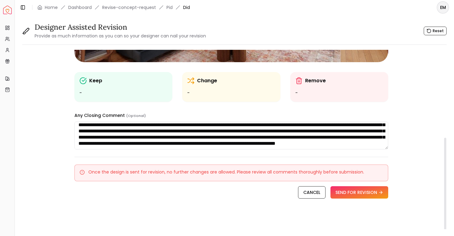
drag, startPoint x: 166, startPoint y: 147, endPoint x: 119, endPoint y: 132, distance: 49.9
click at [119, 132] on textarea "**********" at bounding box center [230, 135] width 313 height 28
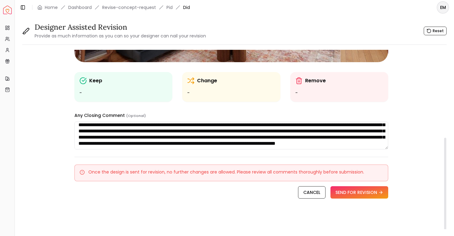
click at [120, 135] on textarea "**********" at bounding box center [230, 135] width 313 height 28
click at [154, 149] on div "**********" at bounding box center [231, 57] width 314 height 342
click at [156, 143] on textarea "**********" at bounding box center [230, 135] width 313 height 28
click at [170, 142] on textarea "**********" at bounding box center [230, 135] width 313 height 28
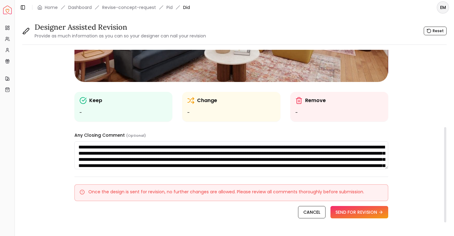
scroll to position [1, 0]
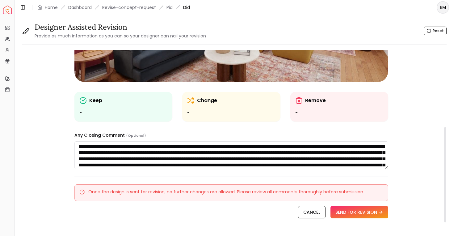
click at [178, 149] on textarea "**********" at bounding box center [230, 155] width 313 height 28
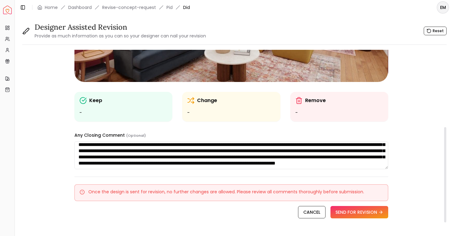
click at [175, 160] on textarea "**********" at bounding box center [230, 155] width 313 height 28
click at [287, 156] on textarea "**********" at bounding box center [230, 155] width 313 height 28
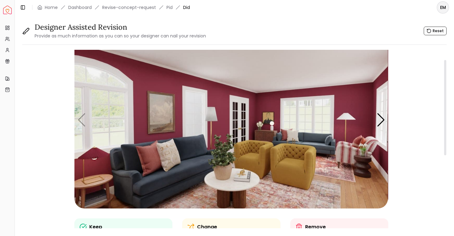
scroll to position [19, 0]
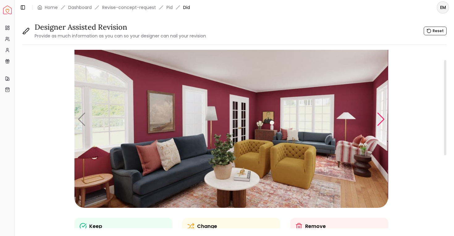
click at [381, 123] on div "Next slide" at bounding box center [381, 119] width 8 height 14
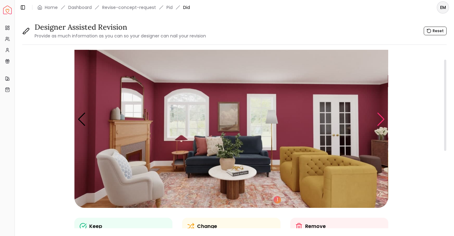
click at [381, 120] on div "Next slide" at bounding box center [381, 119] width 8 height 14
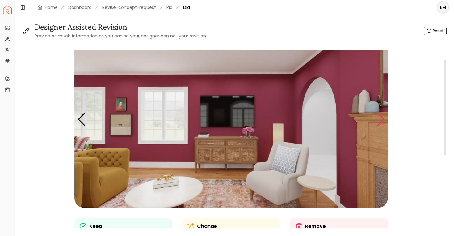
click at [381, 120] on div "Next slide" at bounding box center [381, 119] width 8 height 14
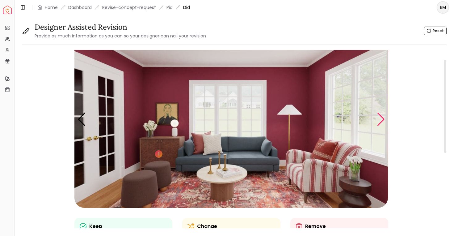
click at [381, 120] on div "Next slide" at bounding box center [381, 119] width 8 height 14
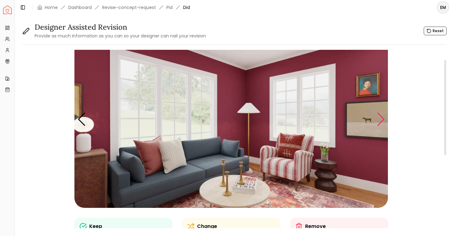
click at [381, 120] on div "Next slide" at bounding box center [381, 119] width 8 height 14
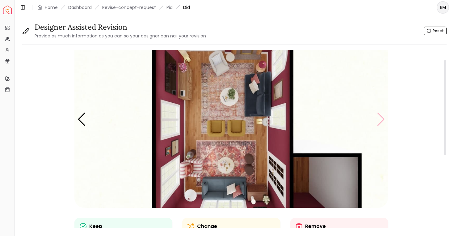
click at [381, 120] on img "6 / 6" at bounding box center [230, 119] width 313 height 176
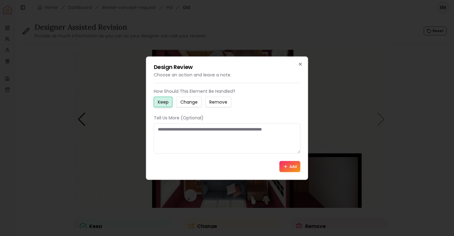
click at [299, 68] on h2 "Design Review" at bounding box center [227, 67] width 147 height 6
click at [299, 65] on icon "button" at bounding box center [300, 63] width 5 height 5
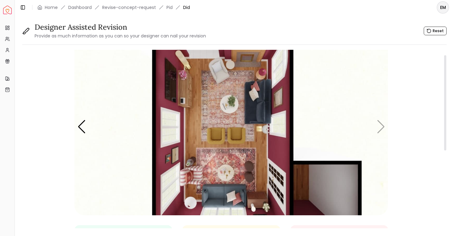
scroll to position [0, 0]
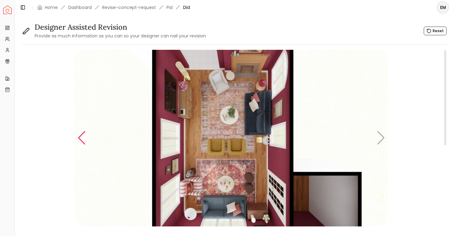
click at [82, 136] on div "Previous slide" at bounding box center [82, 138] width 8 height 14
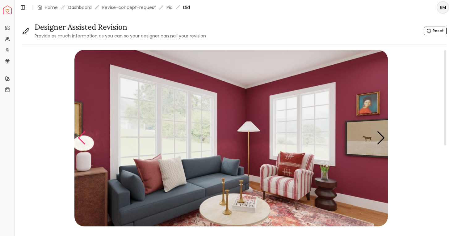
click at [82, 136] on div "Previous slide" at bounding box center [82, 138] width 8 height 14
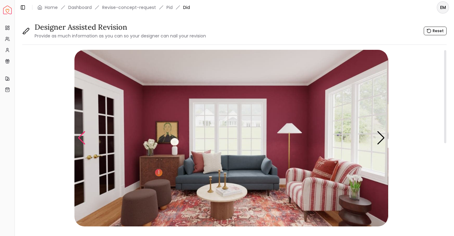
click at [82, 136] on div "Previous slide" at bounding box center [82, 138] width 8 height 14
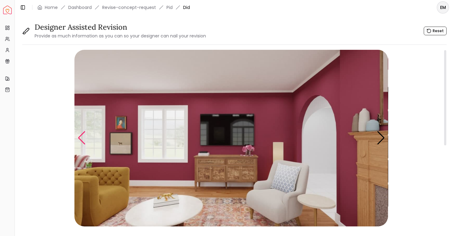
click at [82, 136] on div "Previous slide" at bounding box center [82, 138] width 8 height 14
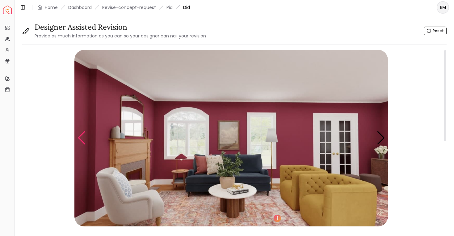
click at [82, 136] on div "Previous slide" at bounding box center [82, 138] width 8 height 14
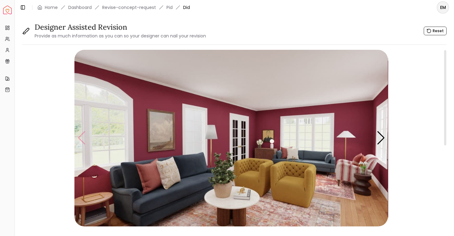
click at [82, 136] on img "1 / 6" at bounding box center [230, 138] width 313 height 176
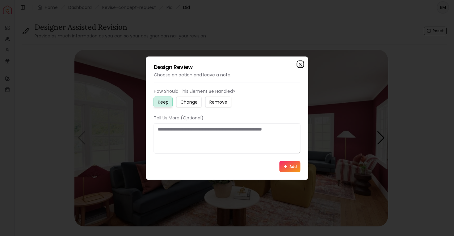
click at [301, 63] on icon "button" at bounding box center [300, 63] width 5 height 5
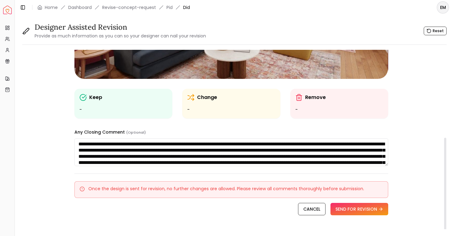
scroll to position [164, 0]
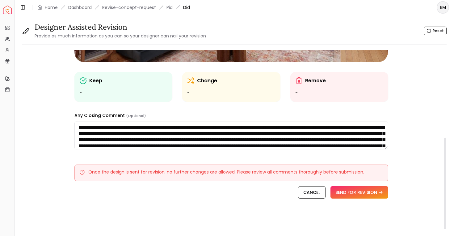
drag, startPoint x: 166, startPoint y: 126, endPoint x: 172, endPoint y: 144, distance: 18.6
click at [172, 144] on textarea "**********" at bounding box center [230, 135] width 313 height 28
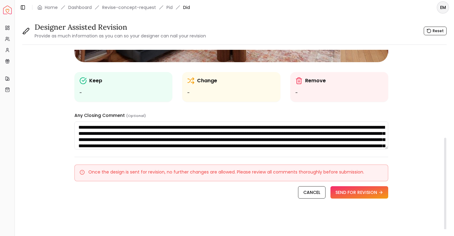
click at [178, 144] on textarea "**********" at bounding box center [230, 135] width 313 height 28
drag, startPoint x: 364, startPoint y: 128, endPoint x: 337, endPoint y: 128, distance: 26.9
click at [337, 128] on textarea "**********" at bounding box center [230, 135] width 313 height 28
drag, startPoint x: 166, startPoint y: 133, endPoint x: 143, endPoint y: 134, distance: 23.8
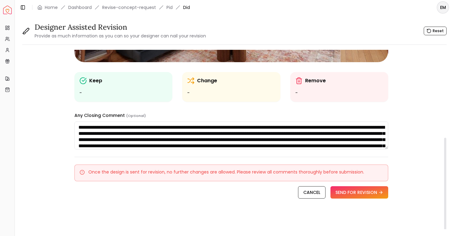
click at [143, 134] on textarea "**********" at bounding box center [230, 135] width 313 height 28
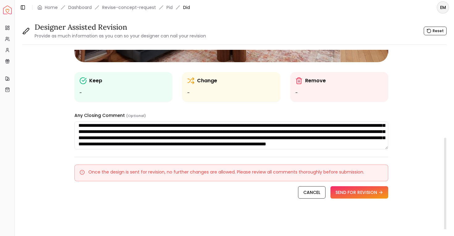
scroll to position [0, 0]
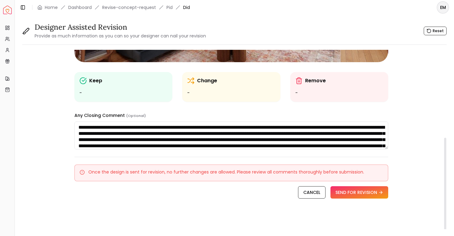
drag, startPoint x: 213, startPoint y: 132, endPoint x: 124, endPoint y: 124, distance: 88.7
click at [124, 124] on textarea "**********" at bounding box center [230, 135] width 313 height 28
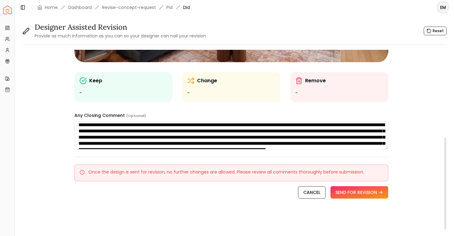
scroll to position [3, 0]
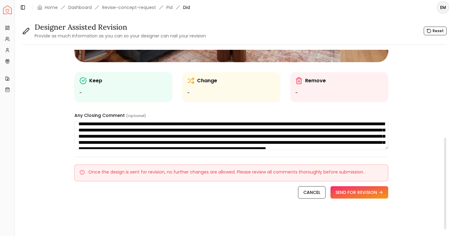
click at [213, 138] on textarea "**********" at bounding box center [230, 135] width 313 height 28
click at [203, 138] on textarea "**********" at bounding box center [230, 135] width 313 height 28
click at [332, 137] on textarea "**********" at bounding box center [230, 135] width 313 height 28
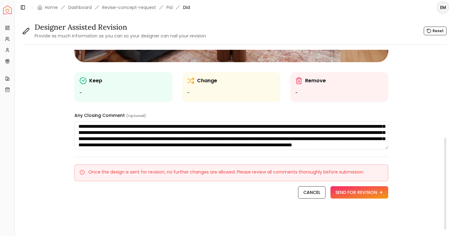
scroll to position [10, 0]
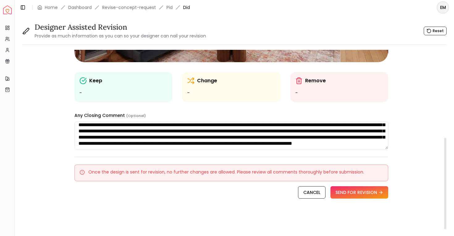
drag, startPoint x: 94, startPoint y: 135, endPoint x: 146, endPoint y: 137, distance: 51.6
click at [145, 137] on textarea "**********" at bounding box center [230, 135] width 313 height 28
click at [146, 137] on textarea "**********" at bounding box center [230, 135] width 313 height 28
drag, startPoint x: 147, startPoint y: 132, endPoint x: 148, endPoint y: 141, distance: 8.4
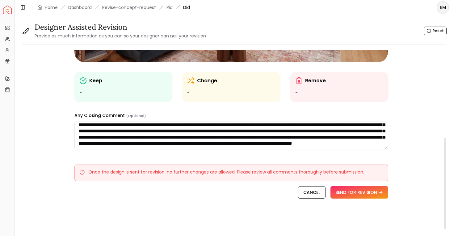
click at [148, 141] on textarea "**********" at bounding box center [230, 135] width 313 height 28
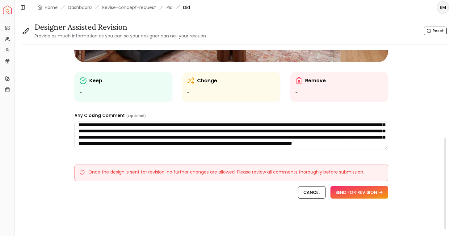
click at [148, 142] on textarea "**********" at bounding box center [230, 135] width 313 height 28
drag, startPoint x: 189, startPoint y: 144, endPoint x: 87, endPoint y: 148, distance: 102.3
click at [87, 148] on textarea "**********" at bounding box center [230, 135] width 313 height 28
click at [91, 140] on textarea "**********" at bounding box center [230, 135] width 313 height 28
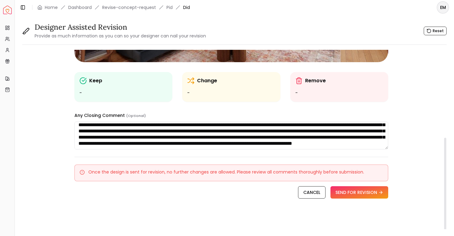
click at [91, 140] on textarea "**********" at bounding box center [230, 135] width 313 height 28
click at [94, 128] on textarea "**********" at bounding box center [230, 135] width 313 height 28
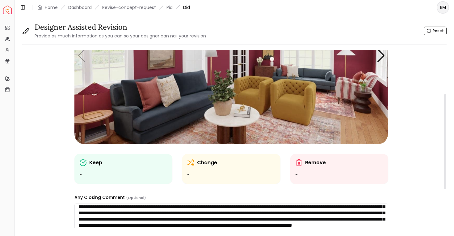
scroll to position [164, 0]
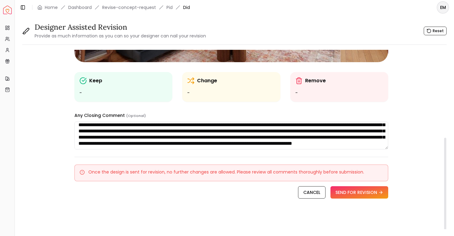
click at [114, 152] on div "**********" at bounding box center [231, 57] width 314 height 342
click at [115, 135] on textarea "**********" at bounding box center [230, 135] width 313 height 28
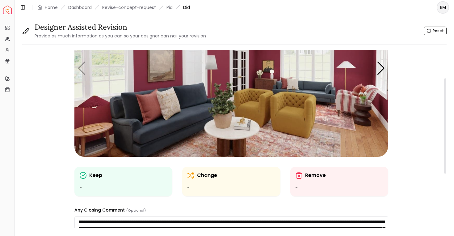
scroll to position [41, 0]
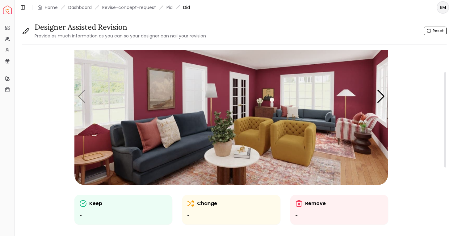
click at [83, 96] on img "1 / 6" at bounding box center [230, 96] width 313 height 176
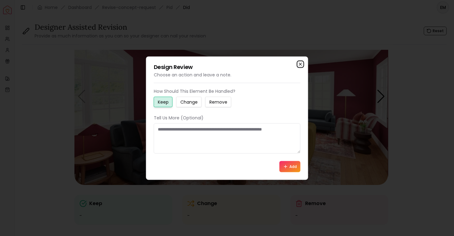
click at [300, 64] on icon "button" at bounding box center [300, 64] width 2 height 2
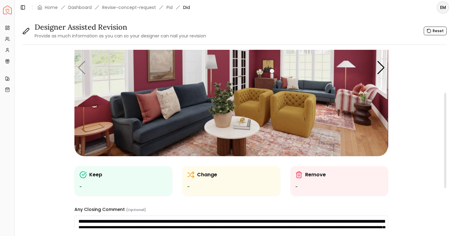
scroll to position [99, 0]
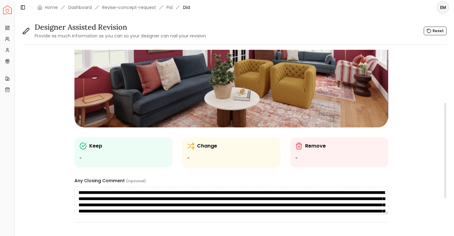
click at [230, 203] on textarea "**********" at bounding box center [230, 200] width 313 height 28
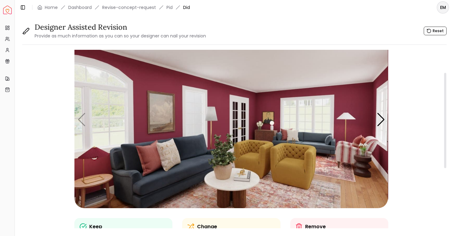
scroll to position [0, 0]
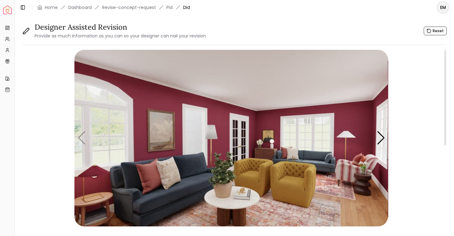
click at [386, 145] on img "1 / 6" at bounding box center [230, 138] width 313 height 176
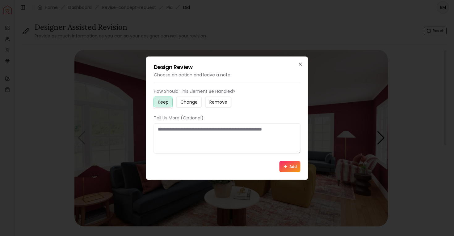
click at [383, 140] on div at bounding box center [227, 118] width 454 height 236
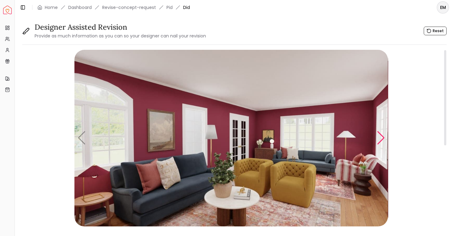
click at [381, 139] on div "Next slide" at bounding box center [381, 138] width 8 height 14
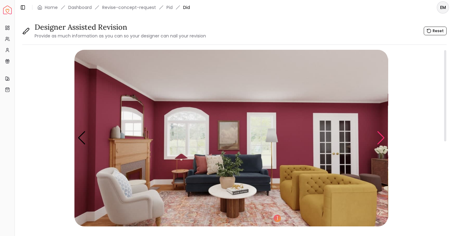
click at [381, 140] on div "Next slide" at bounding box center [381, 138] width 8 height 14
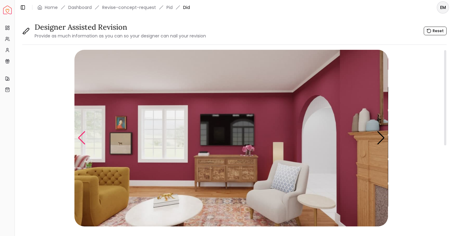
click at [85, 138] on div "Previous slide" at bounding box center [82, 138] width 8 height 14
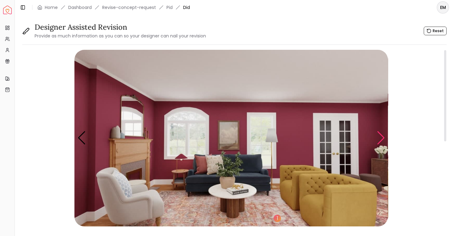
click at [377, 139] on div "Next slide" at bounding box center [381, 138] width 8 height 14
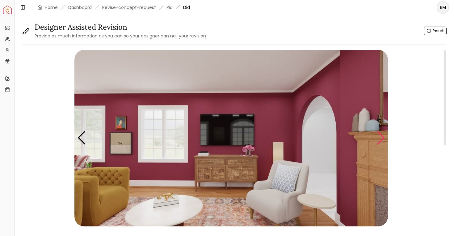
click at [379, 132] on div "Next slide" at bounding box center [381, 138] width 8 height 14
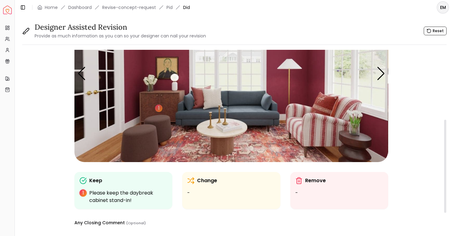
scroll to position [133, 0]
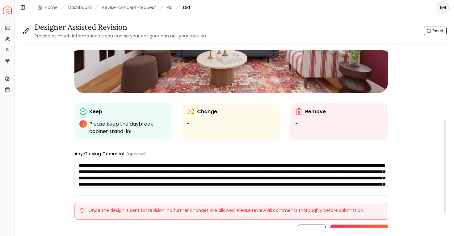
click at [115, 128] on p "Please keep the daybreak cabinet stand-in!" at bounding box center [128, 127] width 78 height 15
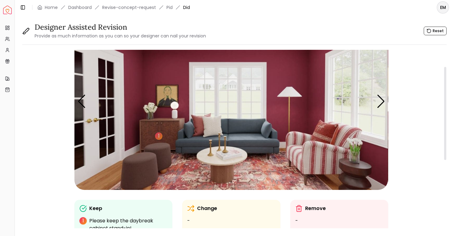
scroll to position [32, 0]
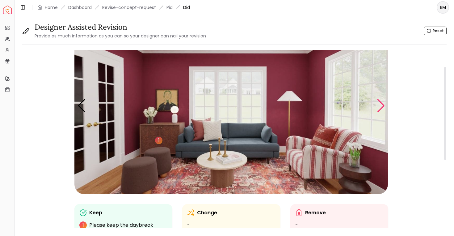
click at [377, 105] on div "Next slide" at bounding box center [381, 106] width 8 height 14
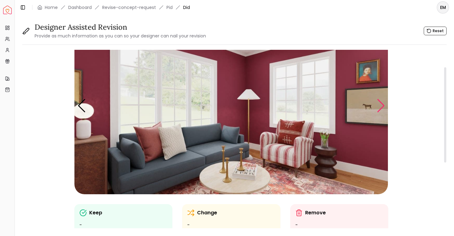
click at [377, 105] on div "Next slide" at bounding box center [381, 106] width 8 height 14
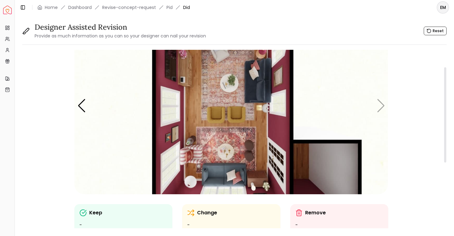
click at [377, 105] on img "6 / 6" at bounding box center [230, 106] width 313 height 176
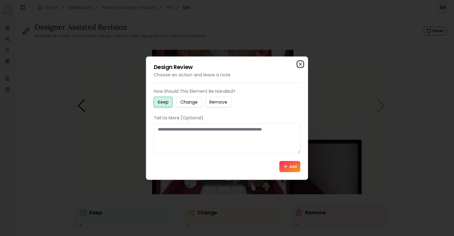
click at [300, 64] on icon "button" at bounding box center [300, 64] width 2 height 2
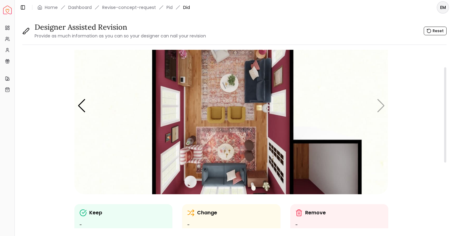
click at [87, 109] on img "6 / 6" at bounding box center [230, 106] width 313 height 176
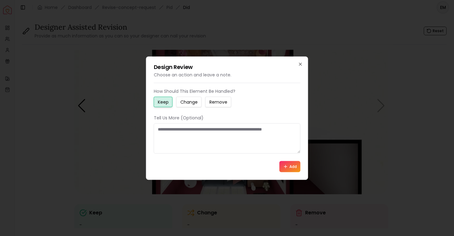
click at [95, 107] on div at bounding box center [227, 118] width 454 height 236
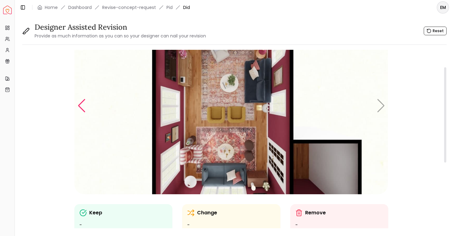
click at [82, 106] on div "Previous slide" at bounding box center [82, 106] width 8 height 14
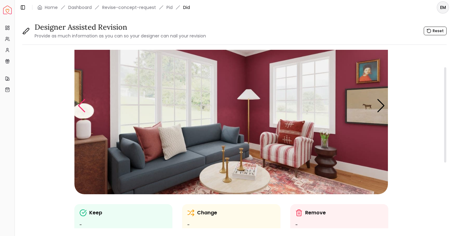
click at [82, 106] on div "Previous slide" at bounding box center [82, 106] width 8 height 14
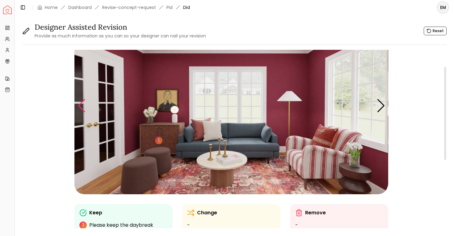
click at [82, 106] on div "Previous slide" at bounding box center [82, 106] width 8 height 14
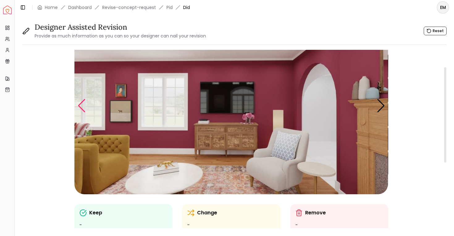
click at [82, 106] on div "Previous slide" at bounding box center [82, 106] width 8 height 14
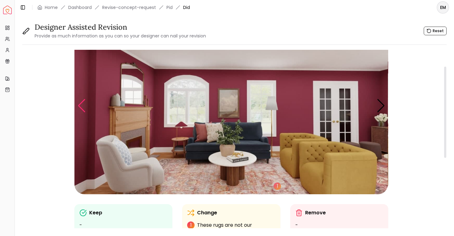
click at [82, 106] on div "Previous slide" at bounding box center [82, 106] width 8 height 14
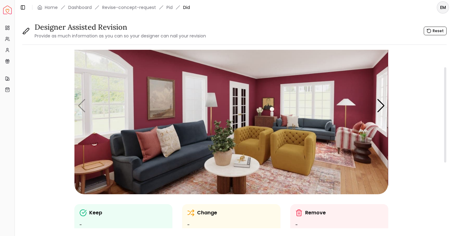
click at [81, 105] on img "1 / 6" at bounding box center [230, 106] width 313 height 176
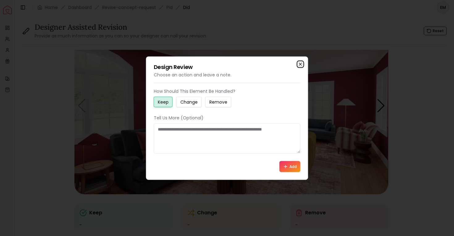
click at [302, 64] on icon "button" at bounding box center [300, 63] width 5 height 5
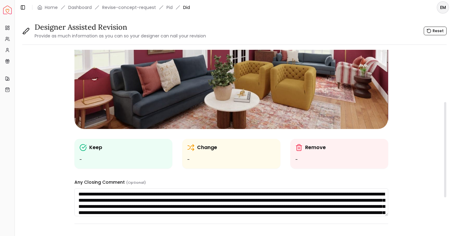
scroll to position [164, 0]
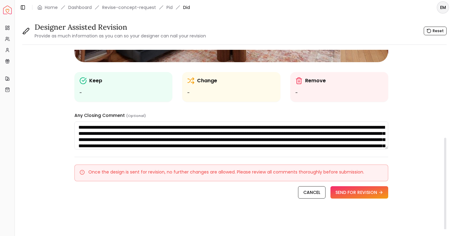
click at [172, 134] on textarea "**********" at bounding box center [230, 135] width 313 height 28
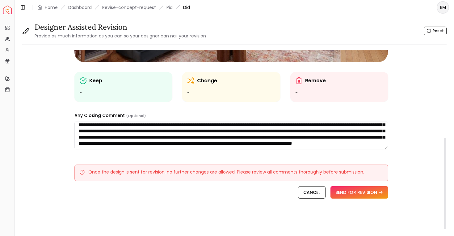
click at [193, 135] on textarea "**********" at bounding box center [230, 135] width 313 height 28
drag, startPoint x: 198, startPoint y: 143, endPoint x: 167, endPoint y: 150, distance: 31.9
click at [168, 151] on div "**********" at bounding box center [231, 57] width 314 height 342
click at [162, 141] on textarea "**********" at bounding box center [230, 135] width 313 height 28
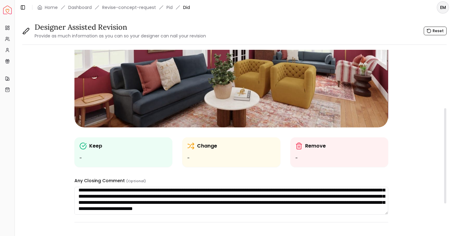
scroll to position [87, 0]
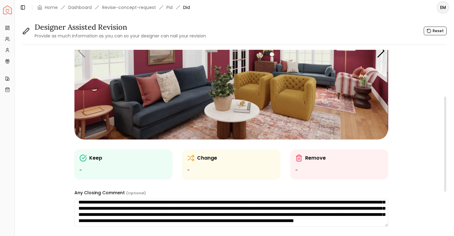
type textarea "**********"
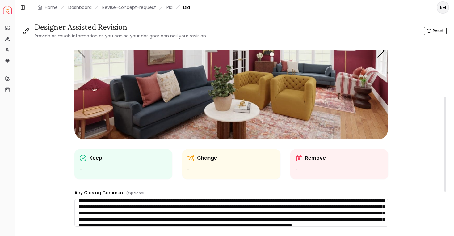
scroll to position [0, 0]
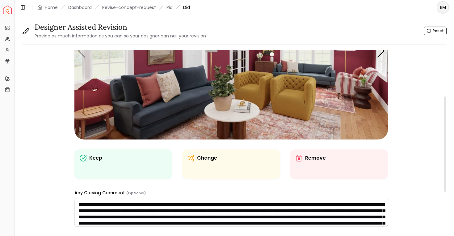
drag, startPoint x: 166, startPoint y: 203, endPoint x: 184, endPoint y: 220, distance: 24.9
click at [184, 220] on textarea "**********" at bounding box center [230, 213] width 313 height 28
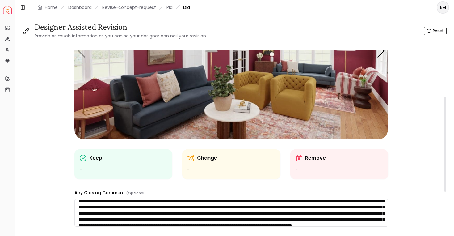
scroll to position [6, 0]
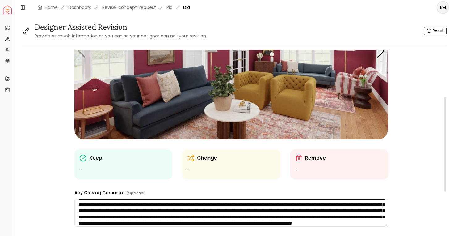
drag, startPoint x: 180, startPoint y: 207, endPoint x: 176, endPoint y: 219, distance: 12.6
click at [176, 219] on textarea "**********" at bounding box center [230, 213] width 313 height 28
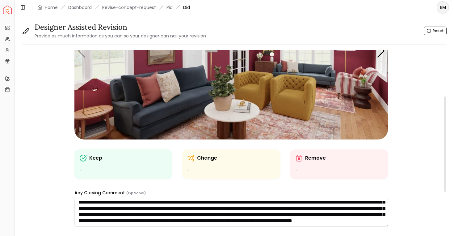
click at [176, 219] on textarea "**********" at bounding box center [230, 213] width 313 height 28
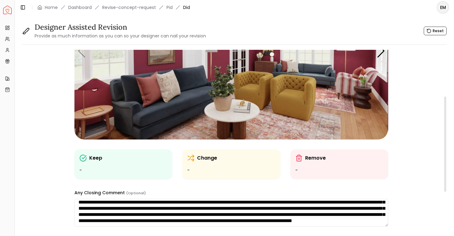
click at [187, 220] on textarea "**********" at bounding box center [230, 213] width 313 height 28
drag, startPoint x: 195, startPoint y: 220, endPoint x: 131, endPoint y: 207, distance: 65.9
click at [131, 207] on textarea "**********" at bounding box center [230, 213] width 313 height 28
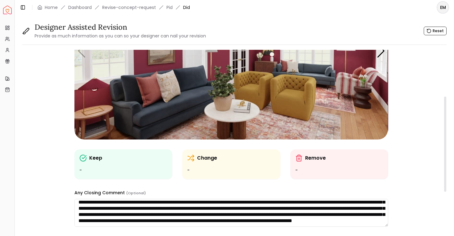
click at [131, 207] on textarea "**********" at bounding box center [230, 213] width 313 height 28
click at [155, 214] on textarea "**********" at bounding box center [230, 213] width 313 height 28
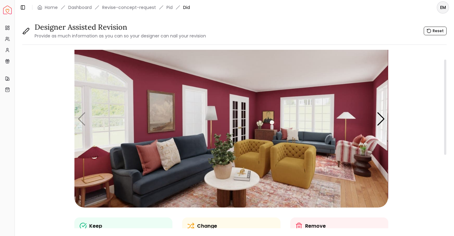
scroll to position [16, 0]
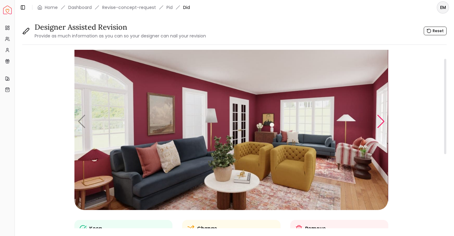
click at [381, 125] on div "Next slide" at bounding box center [381, 122] width 8 height 14
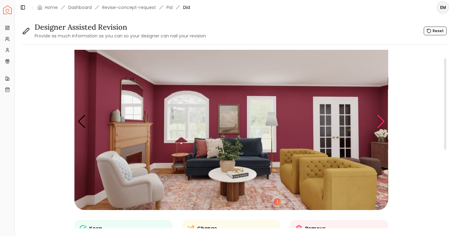
click at [381, 125] on div "Next slide" at bounding box center [381, 122] width 8 height 14
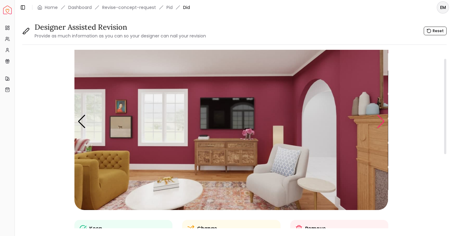
click at [381, 125] on div "Next slide" at bounding box center [381, 122] width 8 height 14
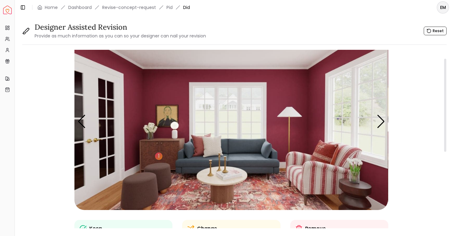
click at [359, 194] on img "4 / 6" at bounding box center [230, 121] width 313 height 176
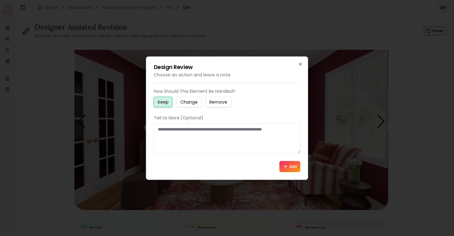
click at [206, 148] on textarea at bounding box center [227, 138] width 147 height 30
type textarea "*"
type textarea "**********"
click at [289, 165] on button "Add" at bounding box center [289, 166] width 21 height 11
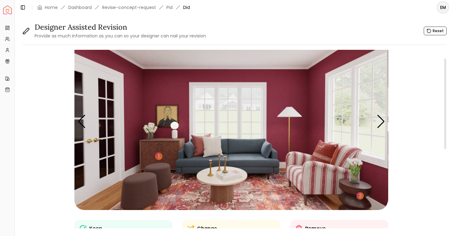
click at [308, 151] on img "4 / 6" at bounding box center [230, 121] width 313 height 176
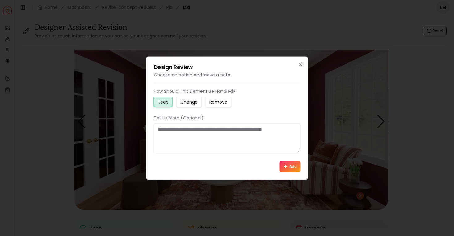
click at [297, 67] on h2 "Design Review" at bounding box center [227, 67] width 147 height 6
click at [299, 61] on icon "button" at bounding box center [300, 63] width 5 height 5
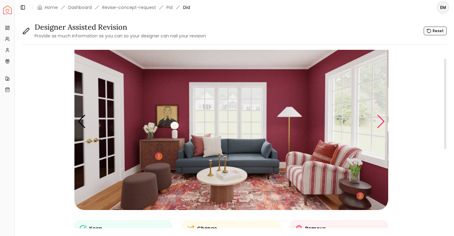
click at [380, 120] on div "Next slide" at bounding box center [381, 122] width 8 height 14
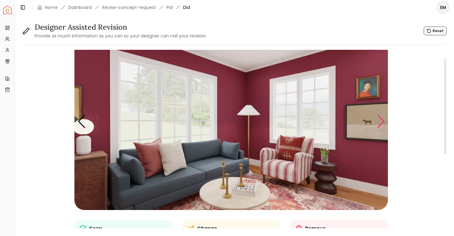
click at [381, 121] on div "Next slide" at bounding box center [381, 122] width 8 height 14
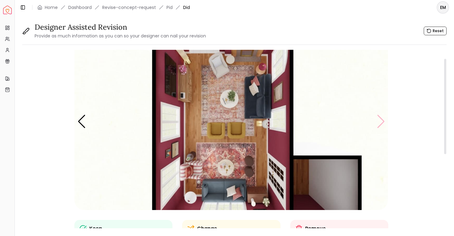
click at [381, 121] on img "6 / 6" at bounding box center [230, 121] width 313 height 176
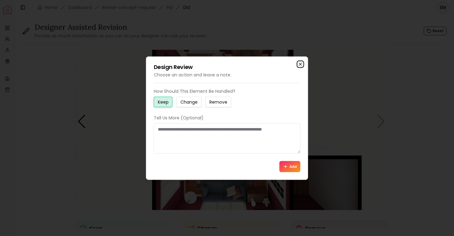
click at [300, 65] on icon "button" at bounding box center [300, 63] width 5 height 5
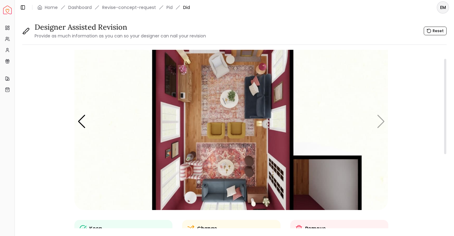
click at [82, 112] on img "6 / 6" at bounding box center [230, 121] width 313 height 176
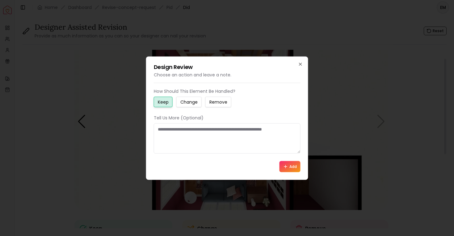
click at [79, 122] on div at bounding box center [227, 118] width 454 height 236
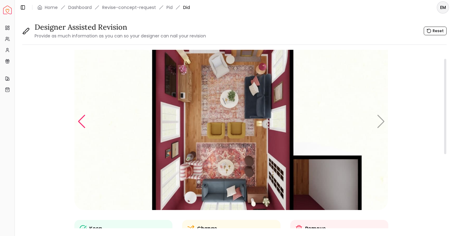
click at [81, 123] on div "Previous slide" at bounding box center [82, 122] width 8 height 14
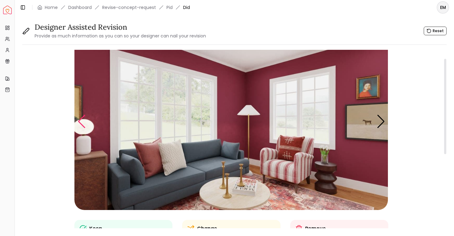
click at [81, 124] on div "Previous slide" at bounding box center [82, 122] width 8 height 14
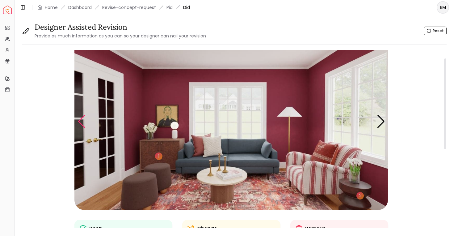
click at [81, 124] on div "Previous slide" at bounding box center [82, 122] width 8 height 14
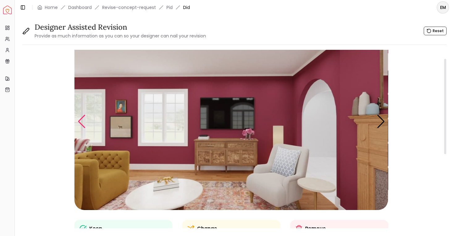
click at [81, 124] on div "Previous slide" at bounding box center [82, 122] width 8 height 14
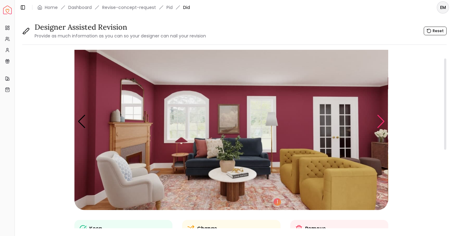
click at [381, 122] on div "Next slide" at bounding box center [381, 122] width 8 height 14
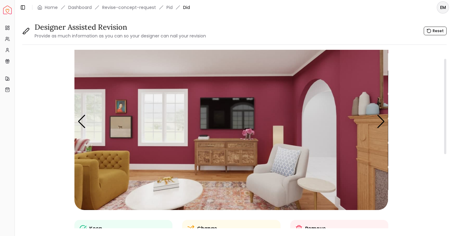
click at [242, 153] on img "3 / 6" at bounding box center [230, 121] width 313 height 176
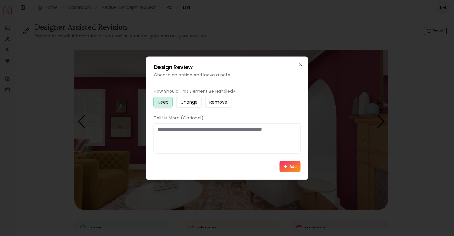
click at [203, 152] on textarea at bounding box center [227, 138] width 147 height 30
click at [296, 64] on h2 "Design Review" at bounding box center [227, 67] width 147 height 6
click at [299, 64] on icon "button" at bounding box center [300, 63] width 5 height 5
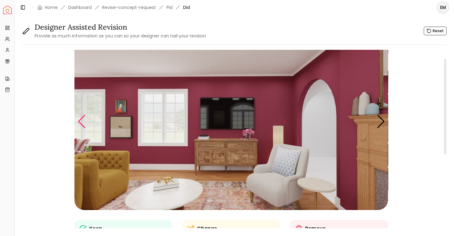
click at [80, 122] on div "Previous slide" at bounding box center [82, 122] width 8 height 14
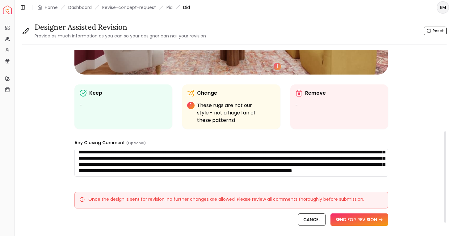
scroll to position [174, 0]
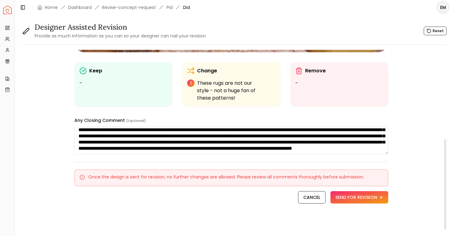
click at [159, 149] on textarea "**********" at bounding box center [230, 140] width 313 height 28
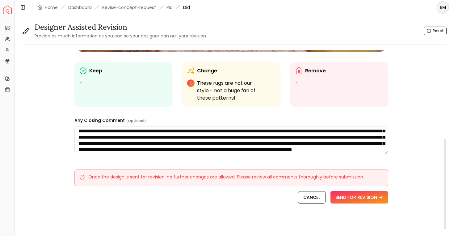
click at [282, 142] on textarea "**********" at bounding box center [230, 140] width 313 height 28
click at [279, 142] on textarea "**********" at bounding box center [230, 140] width 313 height 28
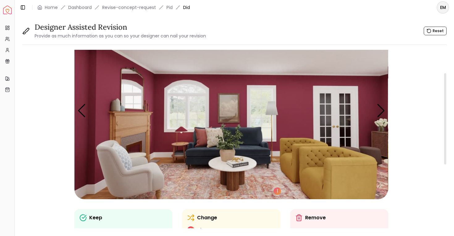
scroll to position [52, 0]
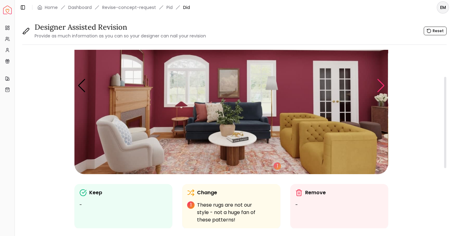
click at [383, 83] on div "Next slide" at bounding box center [381, 86] width 8 height 14
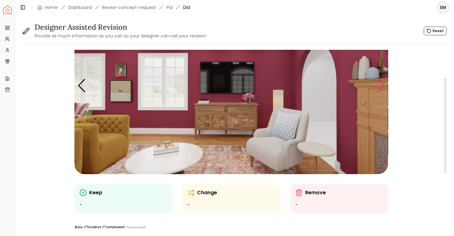
click at [383, 83] on div "Next slide" at bounding box center [381, 86] width 8 height 14
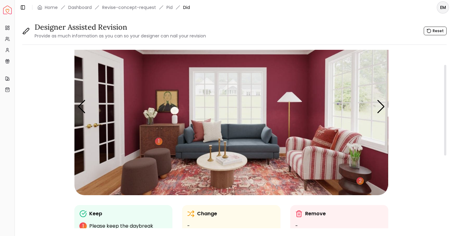
scroll to position [29, 0]
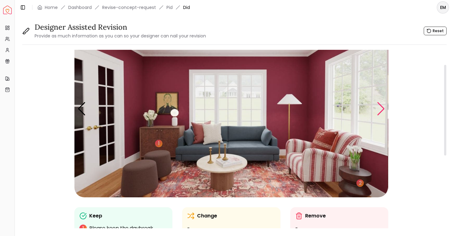
click at [383, 109] on div "Next slide" at bounding box center [381, 109] width 8 height 14
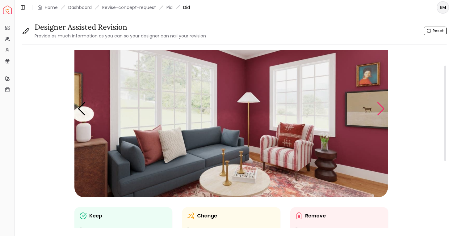
click at [383, 109] on div "Next slide" at bounding box center [381, 109] width 8 height 14
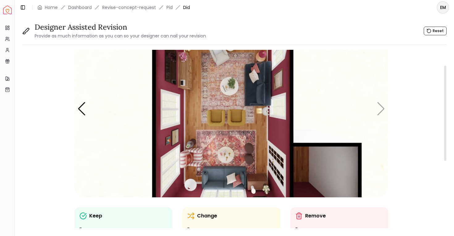
click at [383, 109] on img "6 / 6" at bounding box center [230, 109] width 313 height 176
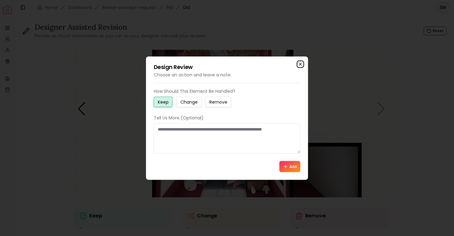
click at [300, 65] on icon "button" at bounding box center [300, 63] width 5 height 5
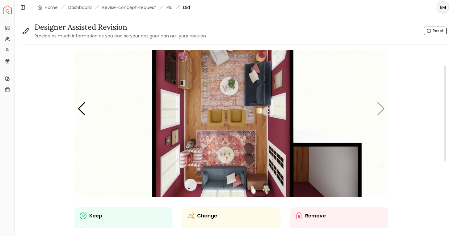
click at [87, 93] on img "6 / 6" at bounding box center [230, 109] width 313 height 176
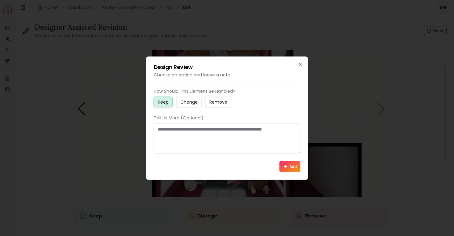
click at [87, 109] on div at bounding box center [227, 118] width 454 height 236
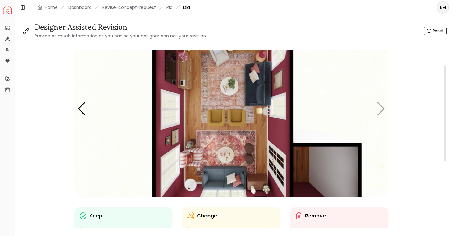
click at [87, 109] on img "6 / 6" at bounding box center [230, 109] width 313 height 176
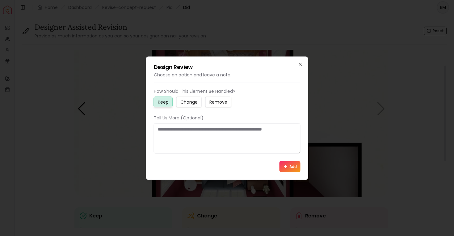
click at [84, 108] on div at bounding box center [227, 118] width 454 height 236
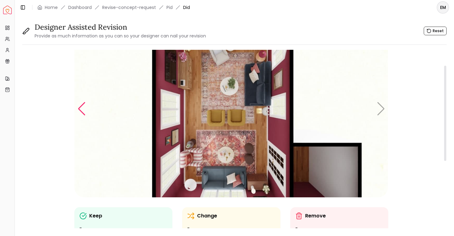
click at [82, 107] on div "Previous slide" at bounding box center [82, 109] width 8 height 14
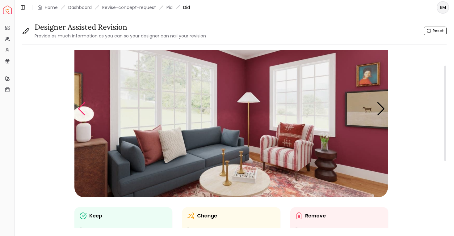
click at [82, 107] on div "Previous slide" at bounding box center [82, 109] width 8 height 14
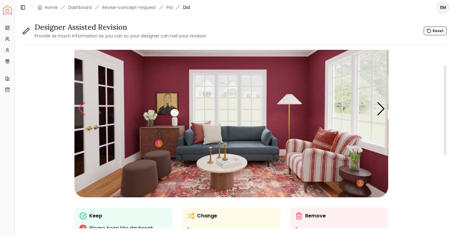
click at [82, 107] on div "Previous slide" at bounding box center [82, 109] width 8 height 14
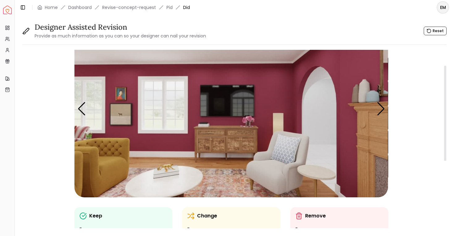
click at [226, 151] on img "3 / 6" at bounding box center [230, 109] width 313 height 176
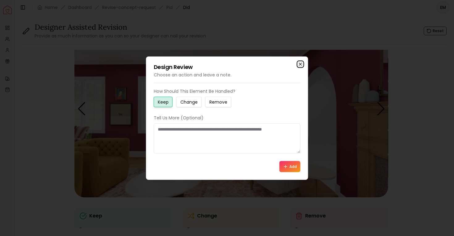
click at [301, 64] on icon "button" at bounding box center [300, 63] width 5 height 5
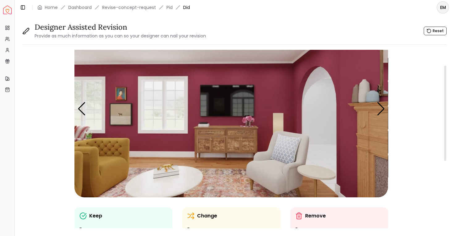
click at [240, 143] on img "3 / 6" at bounding box center [230, 109] width 313 height 176
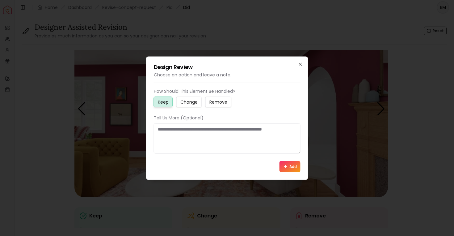
click at [285, 166] on icon at bounding box center [285, 166] width 5 height 5
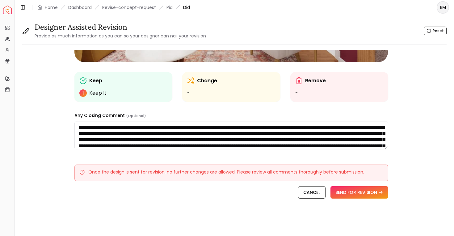
scroll to position [164, 0]
